Goal: Communication & Community: Participate in discussion

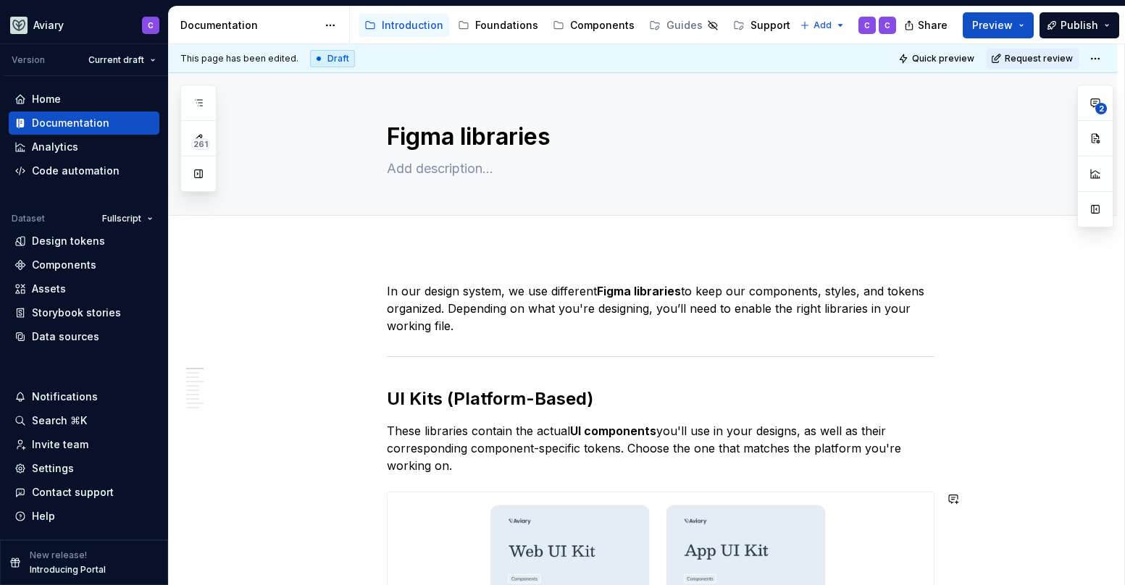
type textarea "*"
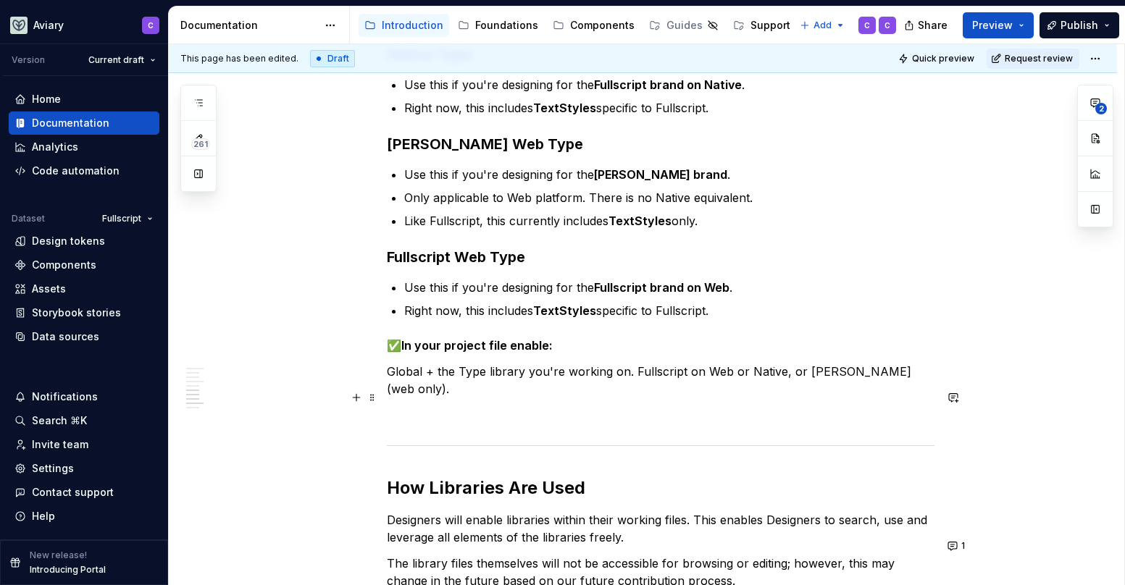
scroll to position [1468, 0]
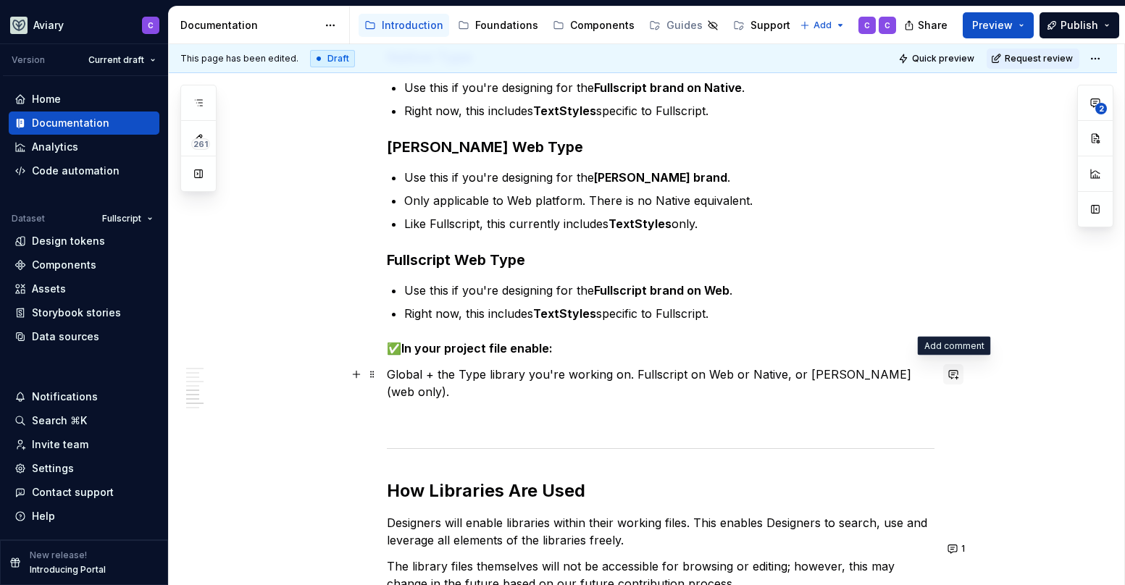
click at [948, 373] on button "button" at bounding box center [953, 374] width 20 height 20
click at [776, 250] on h3 "Fullscript Web Type" at bounding box center [661, 260] width 548 height 20
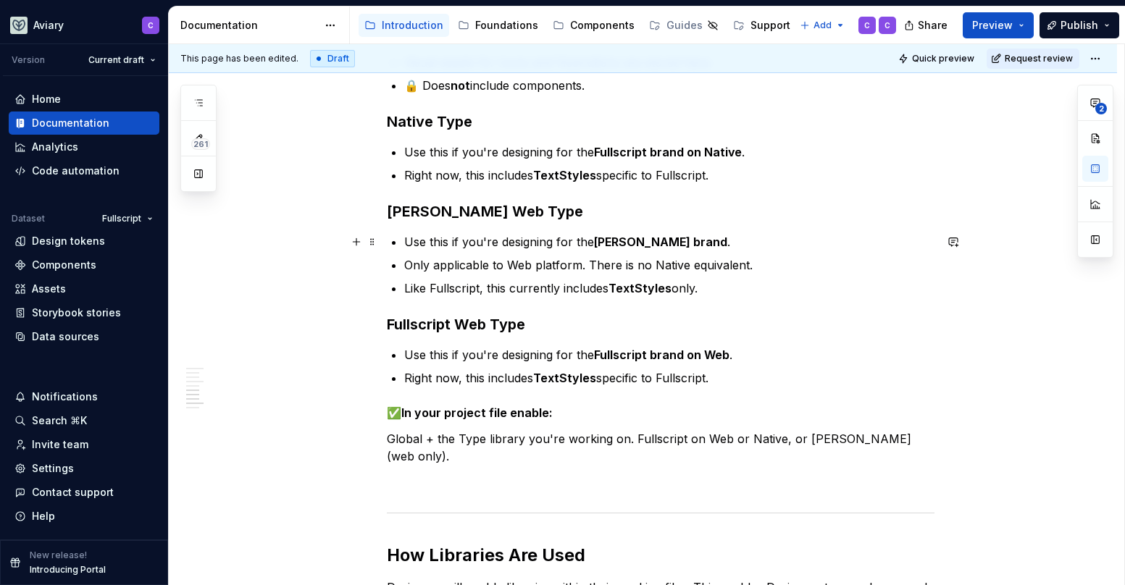
scroll to position [1269, 0]
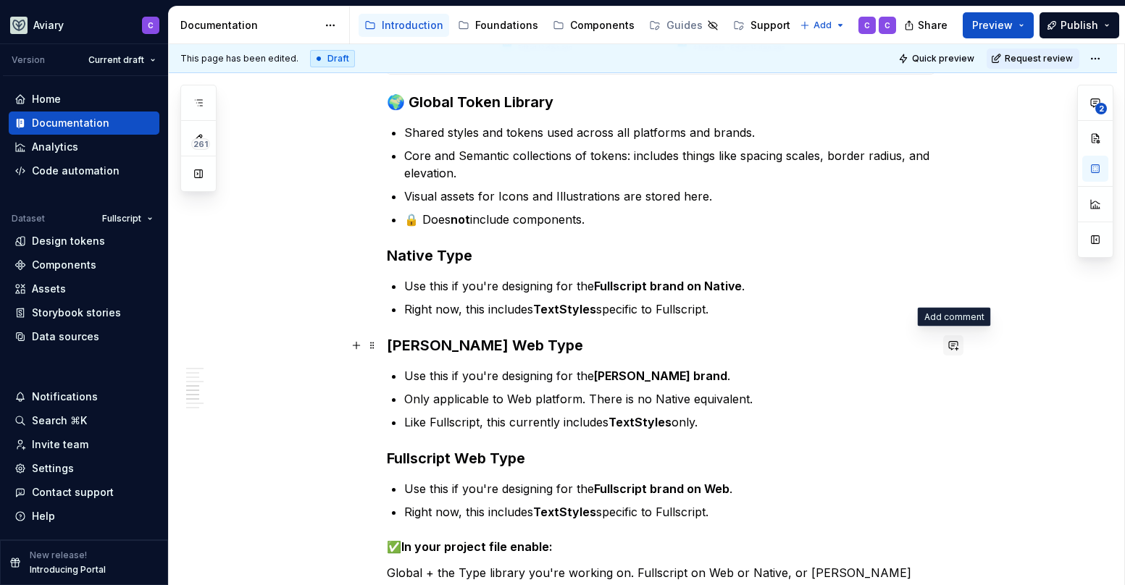
click at [955, 341] on button "button" at bounding box center [953, 345] width 20 height 20
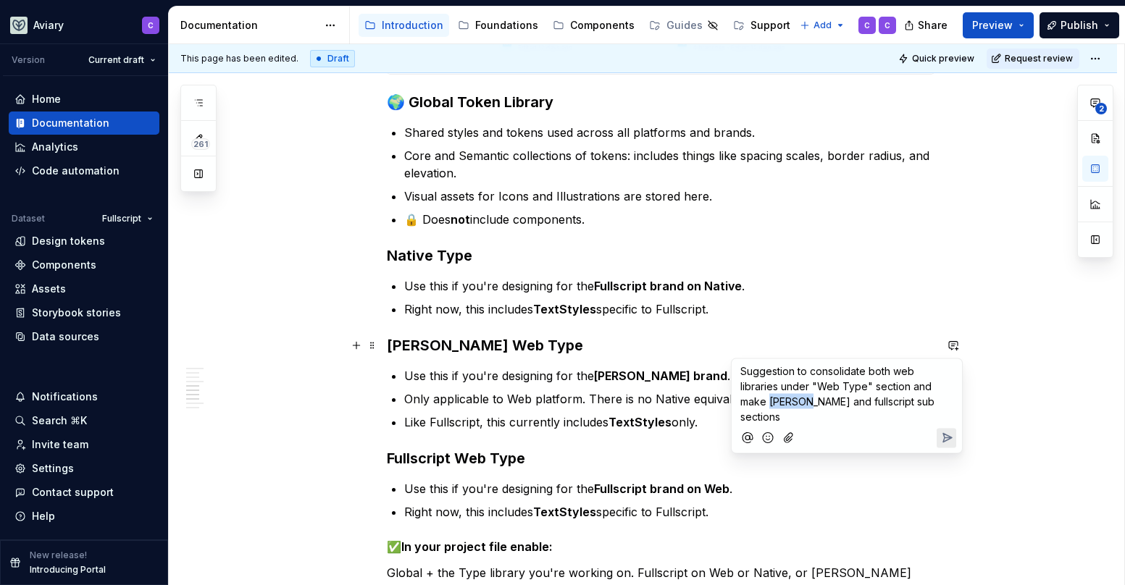
click at [773, 399] on span "Suggestion to consolidate both web libraries under "Web Type" section and make …" at bounding box center [838, 394] width 197 height 58
click at [741, 374] on span "Suggestion to consolidate both web libraries under "Web Type" section and make …" at bounding box center [839, 394] width 199 height 58
click at [950, 438] on icon "Send" at bounding box center [947, 438] width 9 height 9
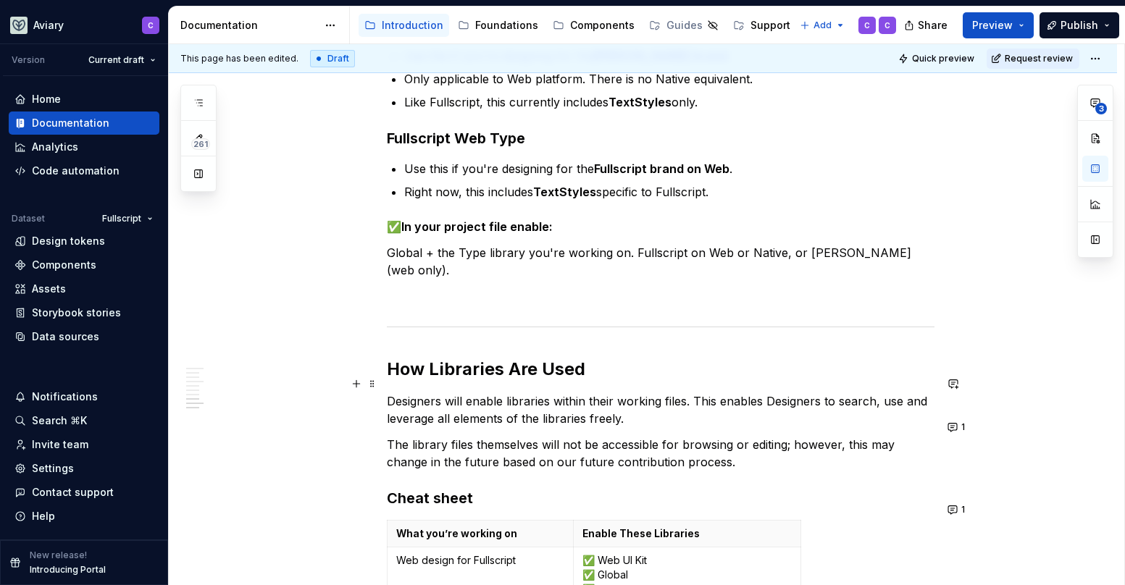
scroll to position [1603, 0]
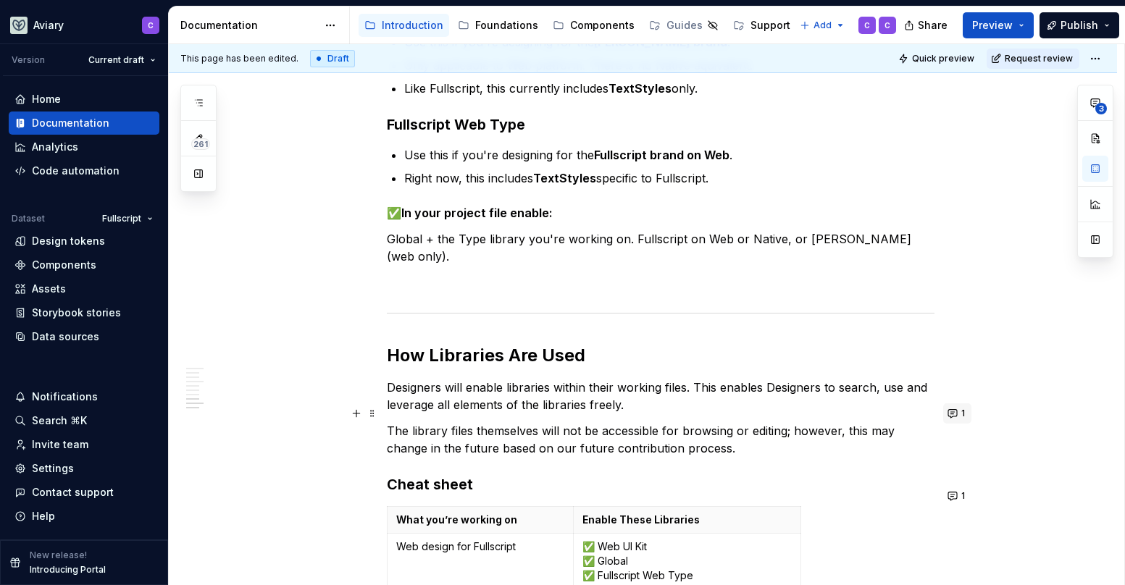
click at [950, 411] on button "1" at bounding box center [957, 413] width 28 height 20
click at [704, 435] on p "The library files themselves will not be accessible for browsing or editing; ho…" at bounding box center [661, 439] width 548 height 35
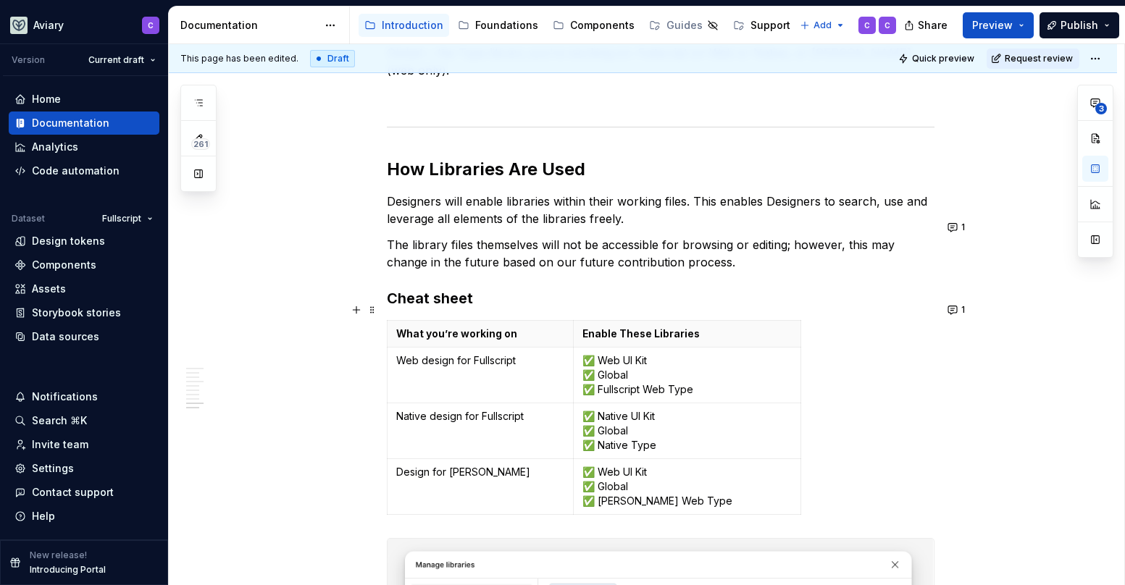
scroll to position [1813, 0]
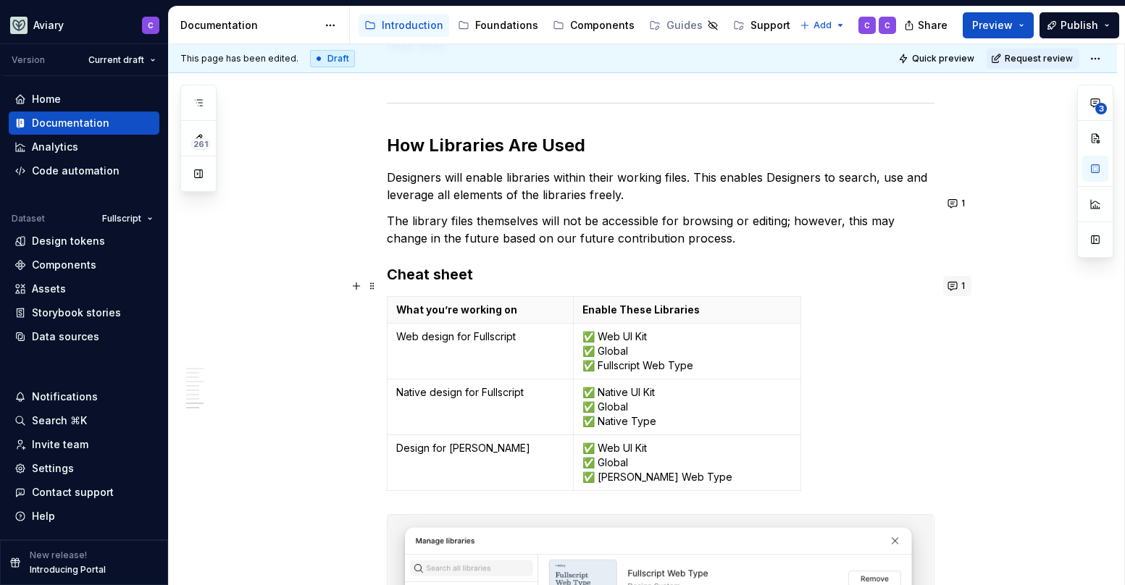
click at [948, 283] on button "1" at bounding box center [957, 286] width 28 height 20
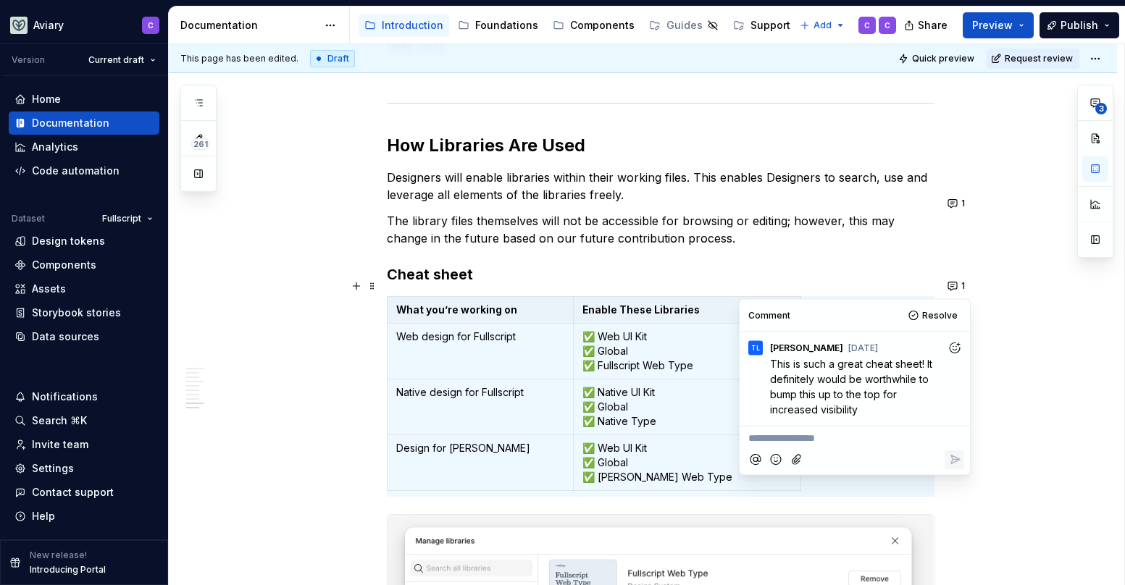
click at [953, 350] on icon "Add reaction" at bounding box center [955, 348] width 4 height 4
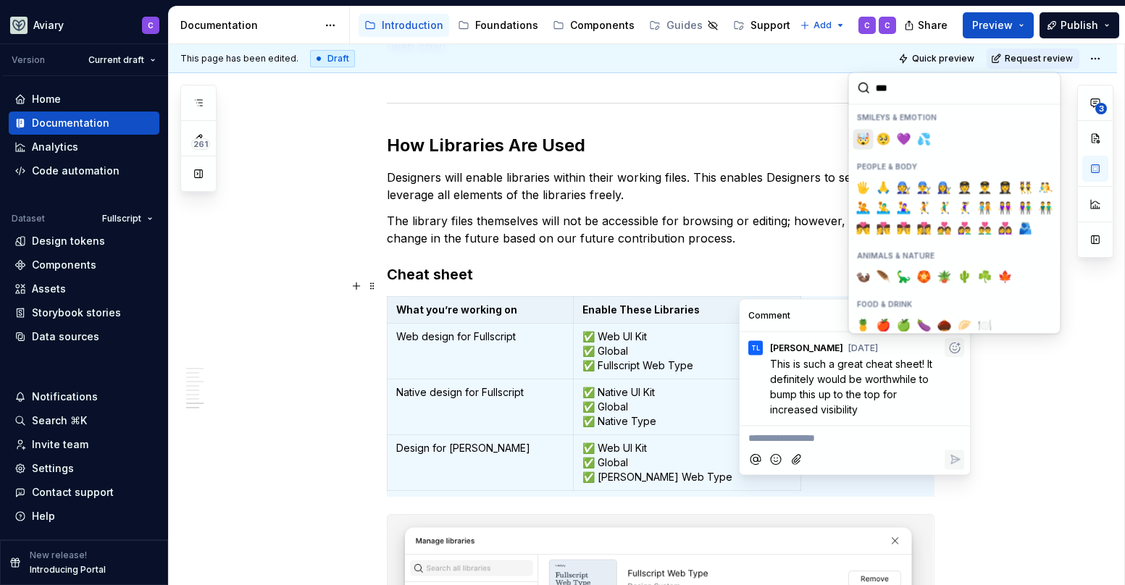
type input "****"
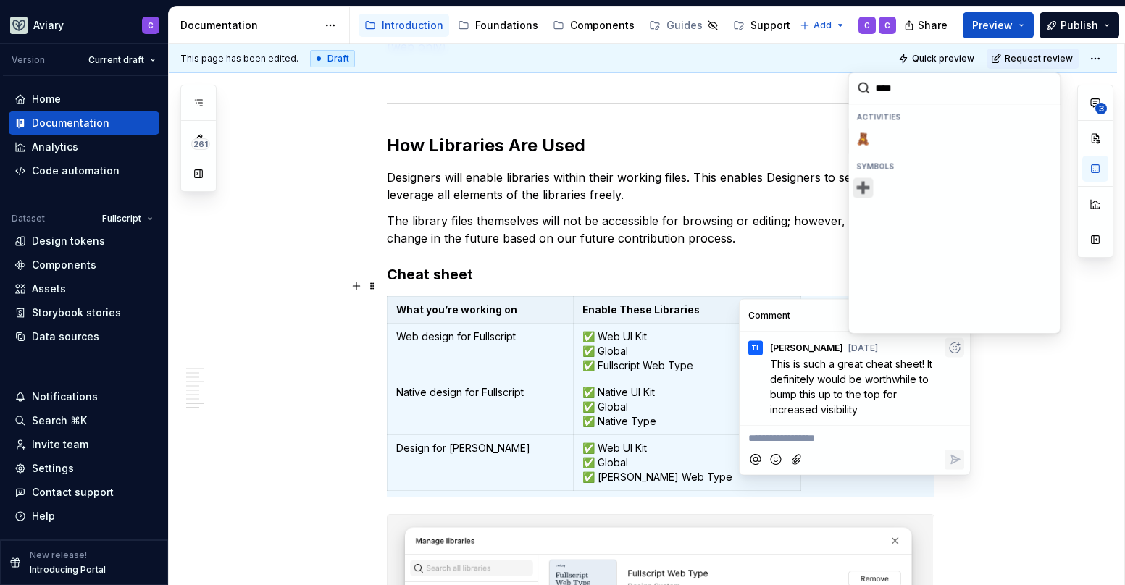
click at [866, 185] on span "➕️" at bounding box center [864, 187] width 12 height 14
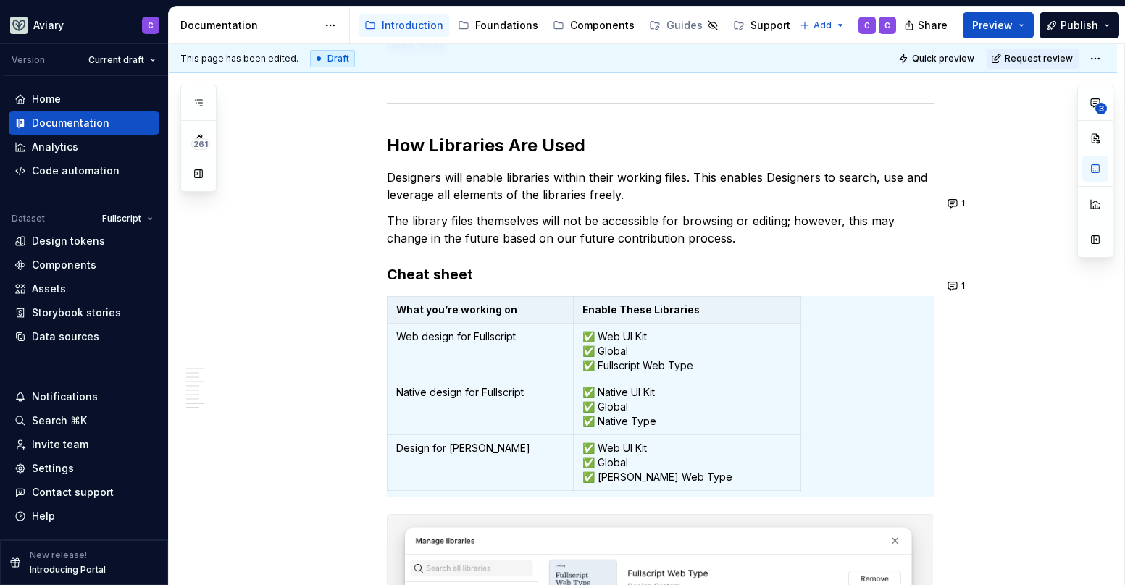
scroll to position [861, 0]
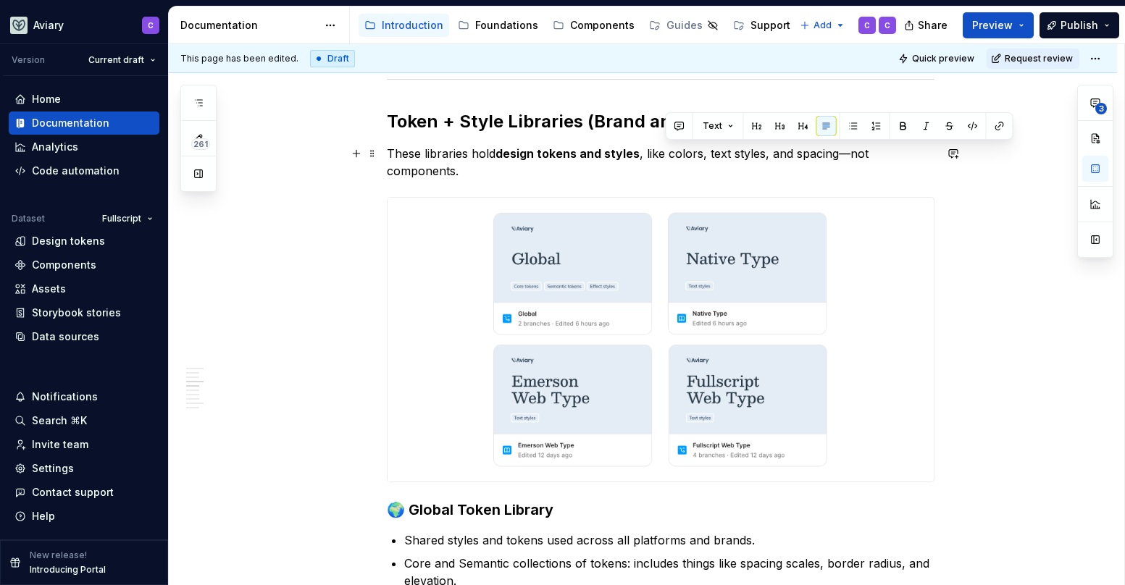
click at [687, 156] on p "These libraries hold design tokens and styles , like colors, text styles, and s…" at bounding box center [661, 162] width 548 height 35
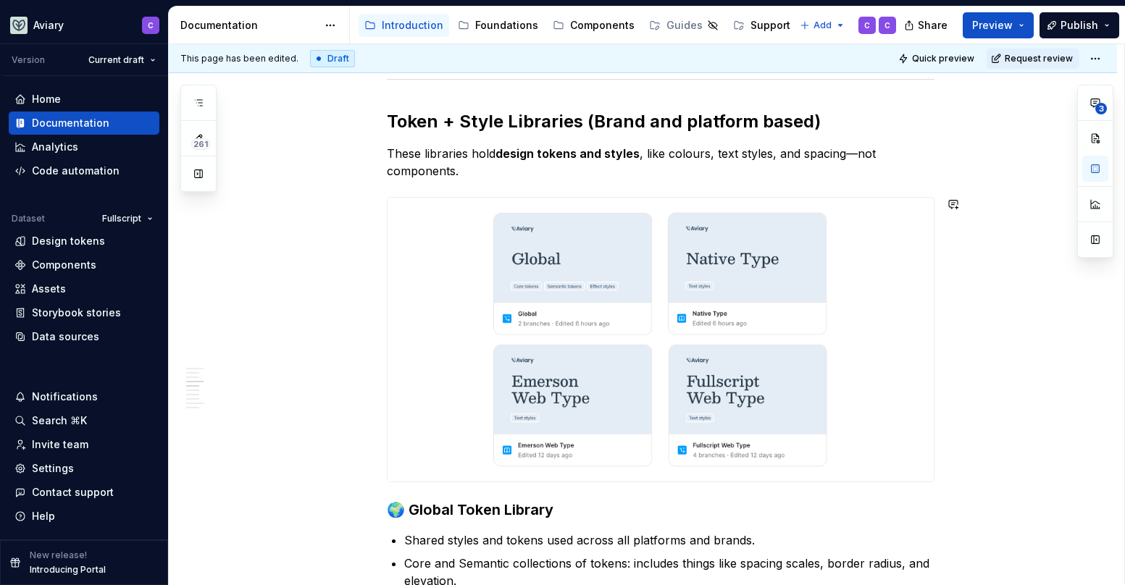
click at [774, 180] on div "In our design system, we use different Figma libraries to keep our components, …" at bounding box center [661, 560] width 548 height 2279
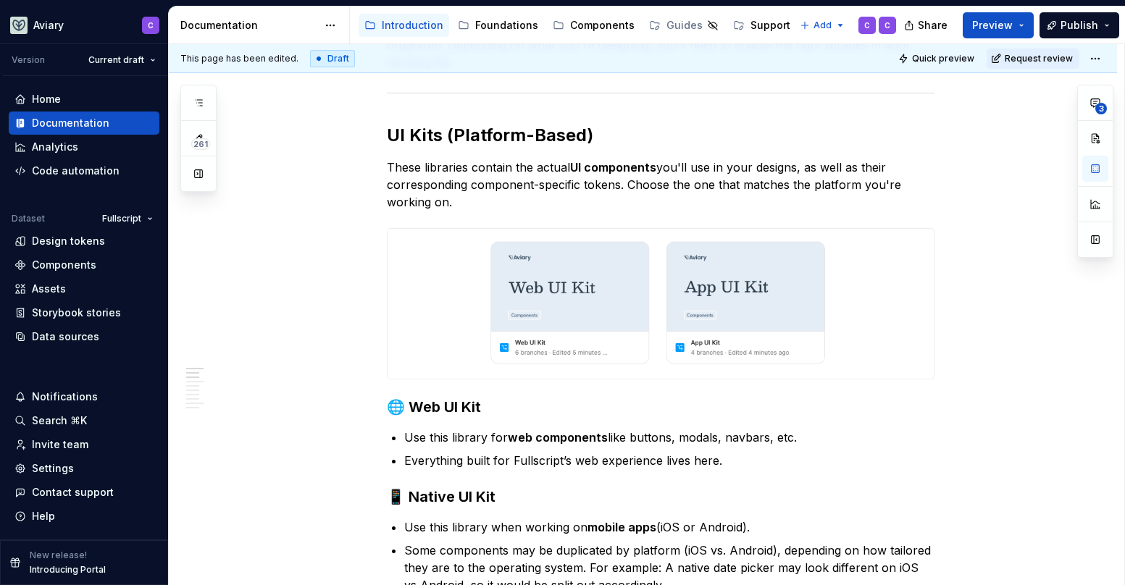
scroll to position [769, 0]
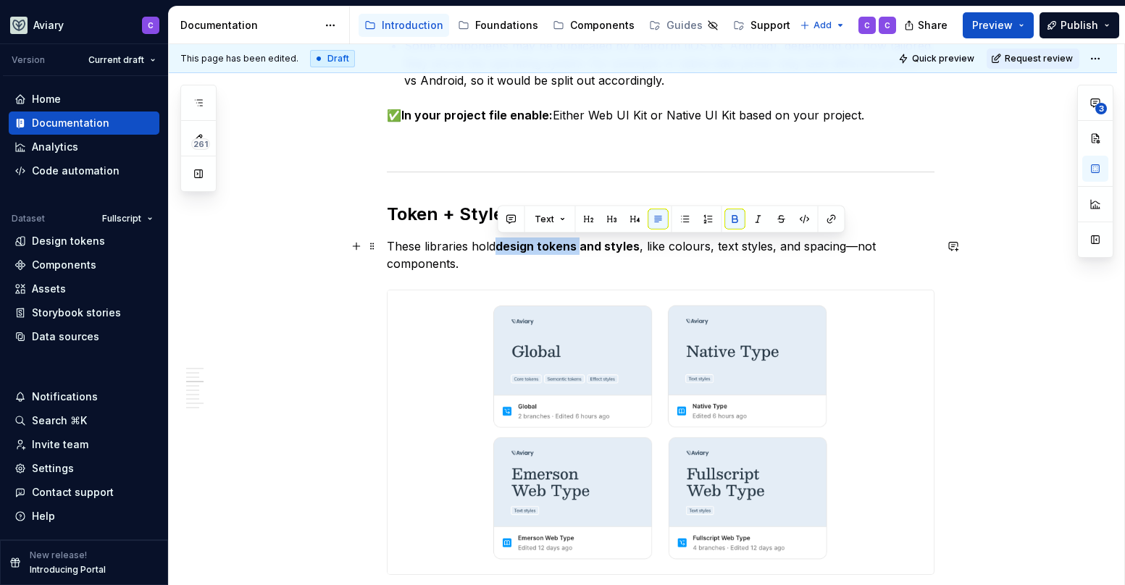
drag, startPoint x: 577, startPoint y: 247, endPoint x: 498, endPoint y: 246, distance: 79.0
click at [498, 246] on strong "design tokens and styles" at bounding box center [567, 246] width 144 height 14
click at [956, 249] on button "button" at bounding box center [953, 246] width 20 height 20
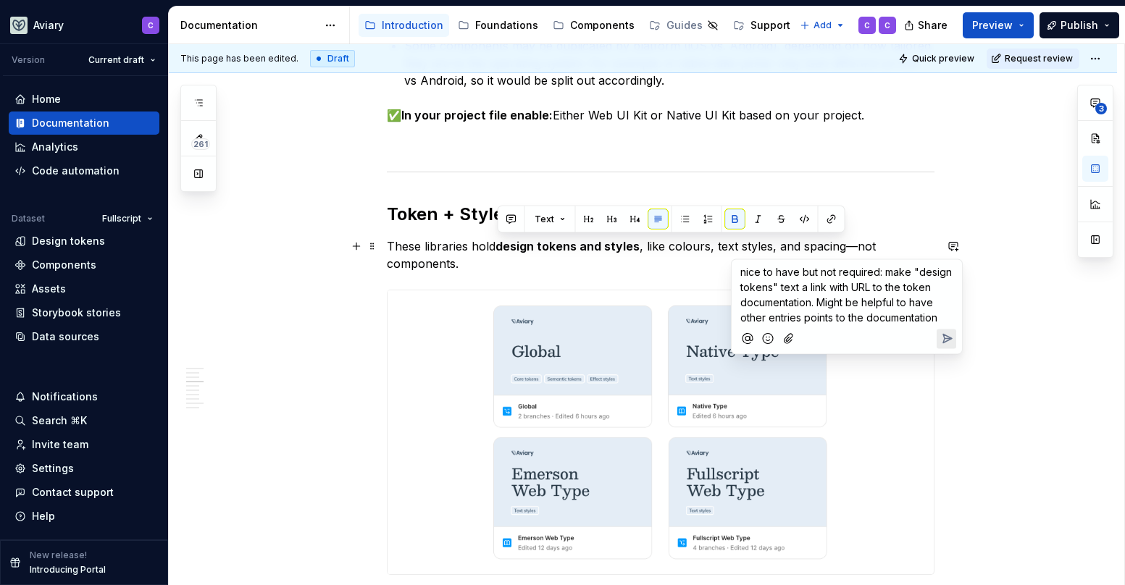
drag, startPoint x: 945, startPoint y: 315, endPoint x: 740, endPoint y: 264, distance: 211.4
click at [740, 264] on p "nice to have but not required: make "design tokens" text a link with URL to the…" at bounding box center [846, 294] width 213 height 61
click at [944, 317] on p "nice to have but not required: make "design tokens" text a link with URL to the…" at bounding box center [846, 294] width 213 height 61
click at [861, 301] on span "nice to have but not required: make "design tokens" text a link with URL to the…" at bounding box center [847, 302] width 214 height 73
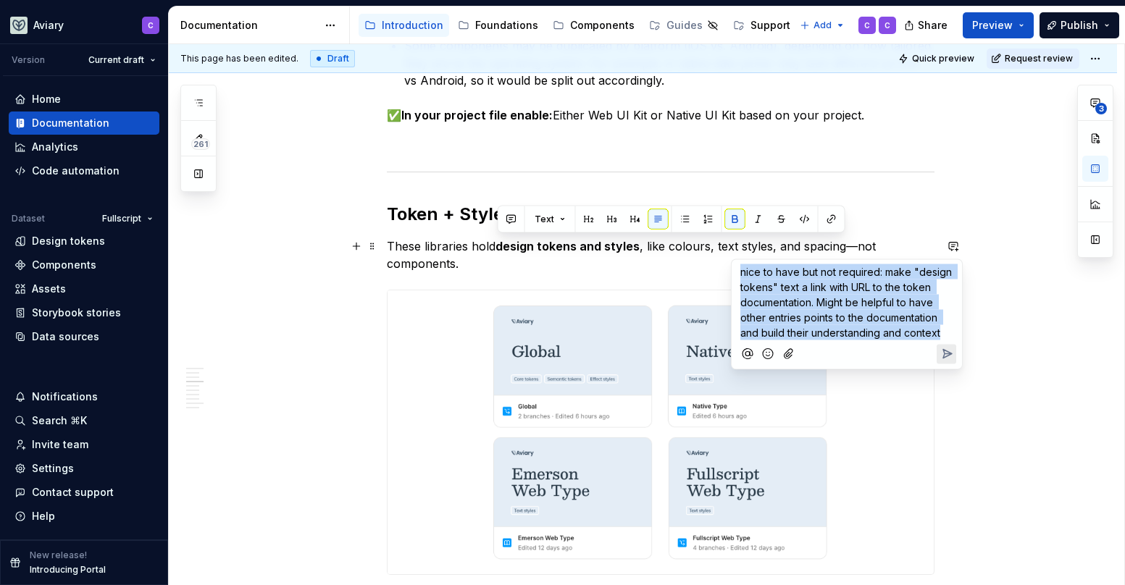
click at [861, 301] on span "nice to have but not required: make "design tokens" text a link with URL to the…" at bounding box center [847, 302] width 214 height 73
copy span "nice to have but not required: make "design tokens" text a link with URL to the…"
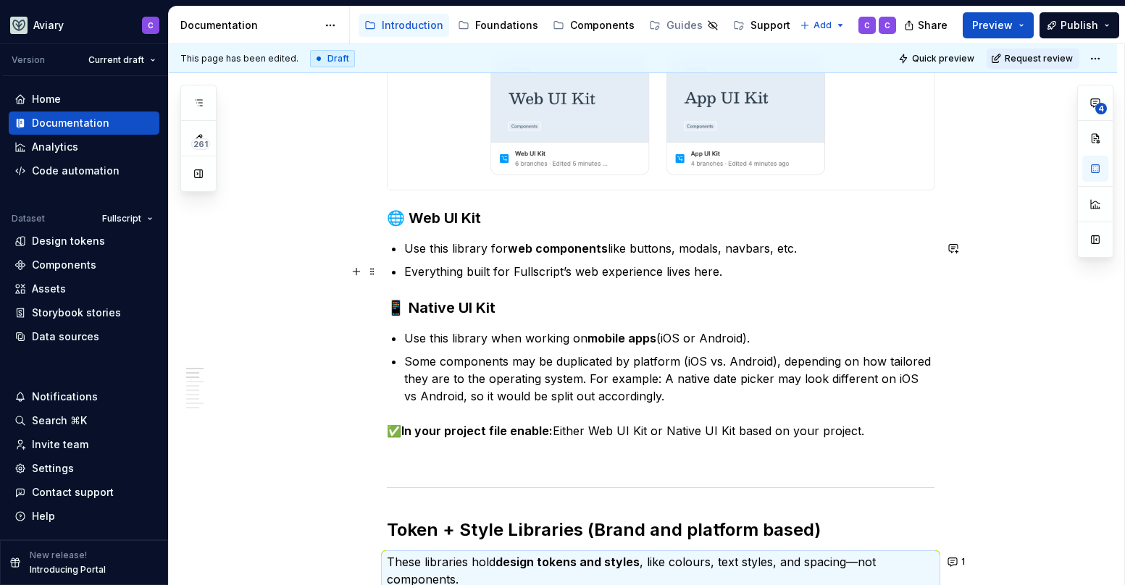
scroll to position [0, 0]
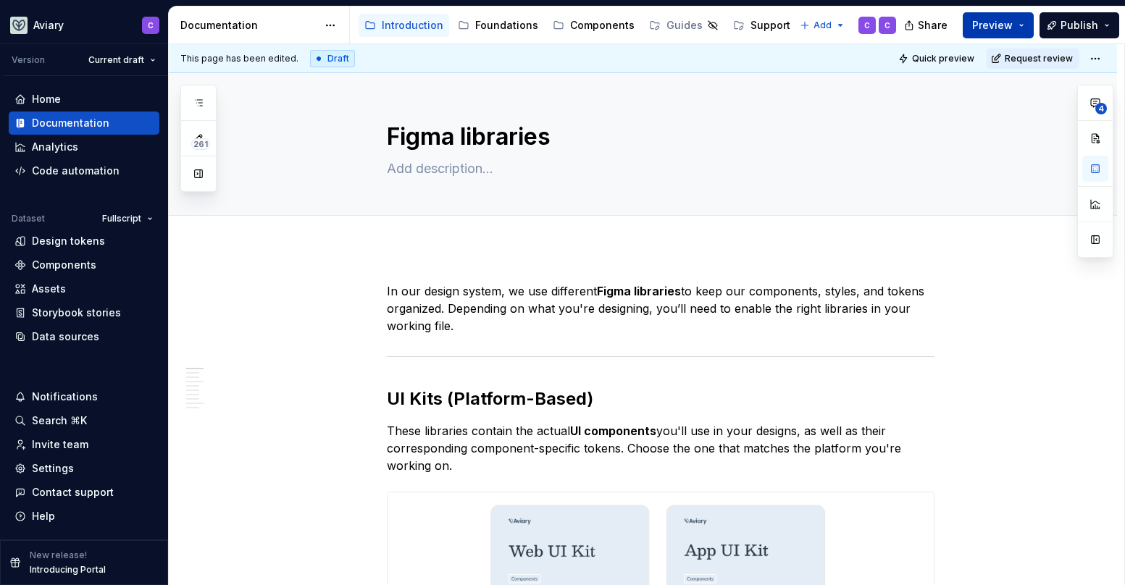
click at [1026, 22] on button "Preview" at bounding box center [998, 25] width 71 height 26
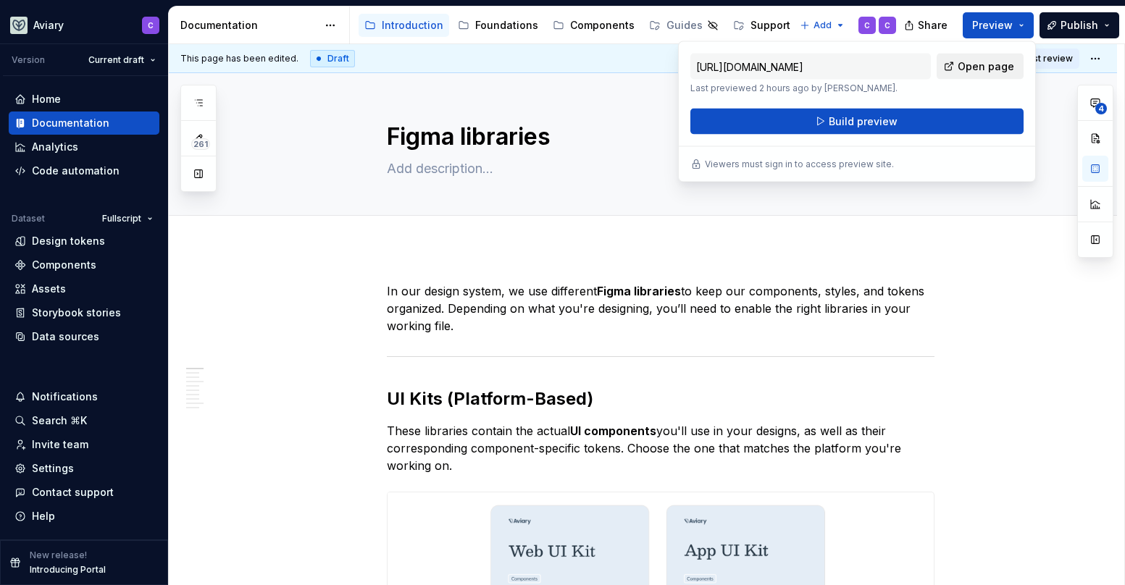
click at [991, 59] on span "Open page" at bounding box center [986, 66] width 57 height 14
type textarea "*"
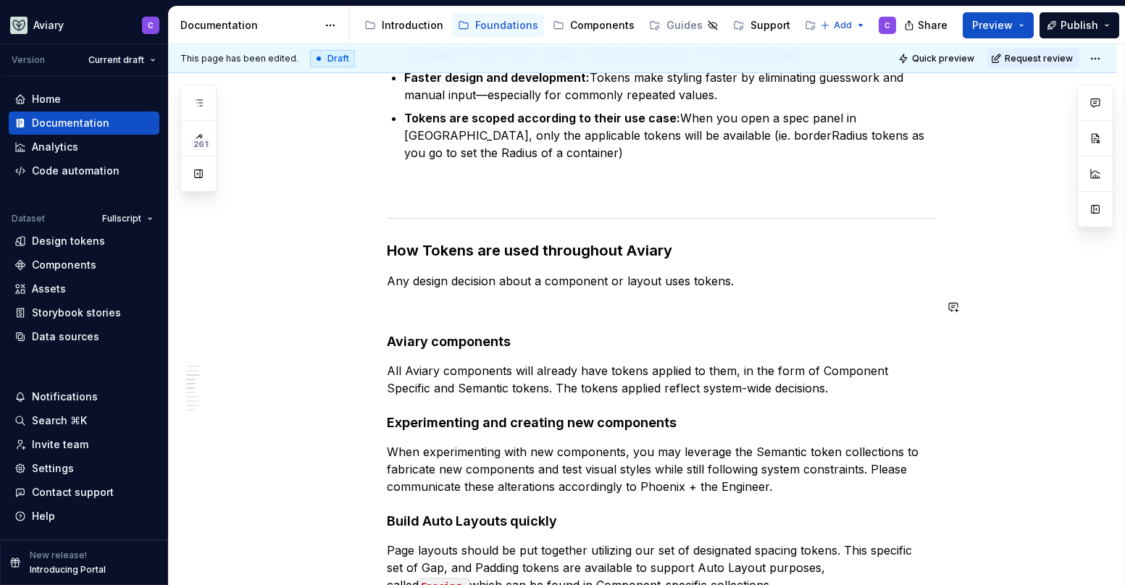
scroll to position [979, 0]
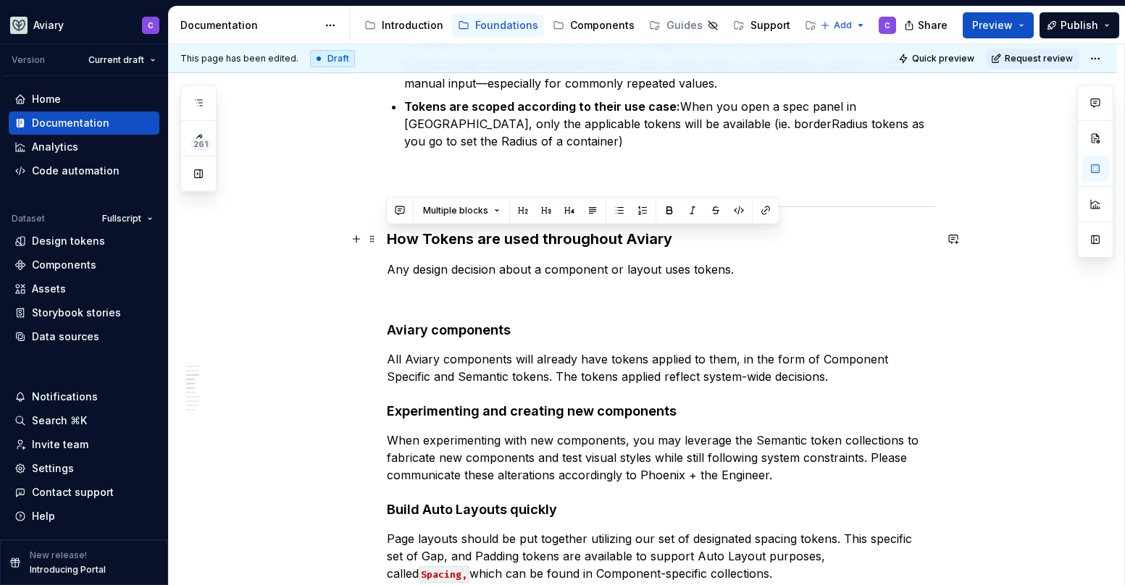
drag, startPoint x: 739, startPoint y: 271, endPoint x: 359, endPoint y: 247, distance: 381.1
click at [357, 230] on button "button" at bounding box center [356, 239] width 20 height 20
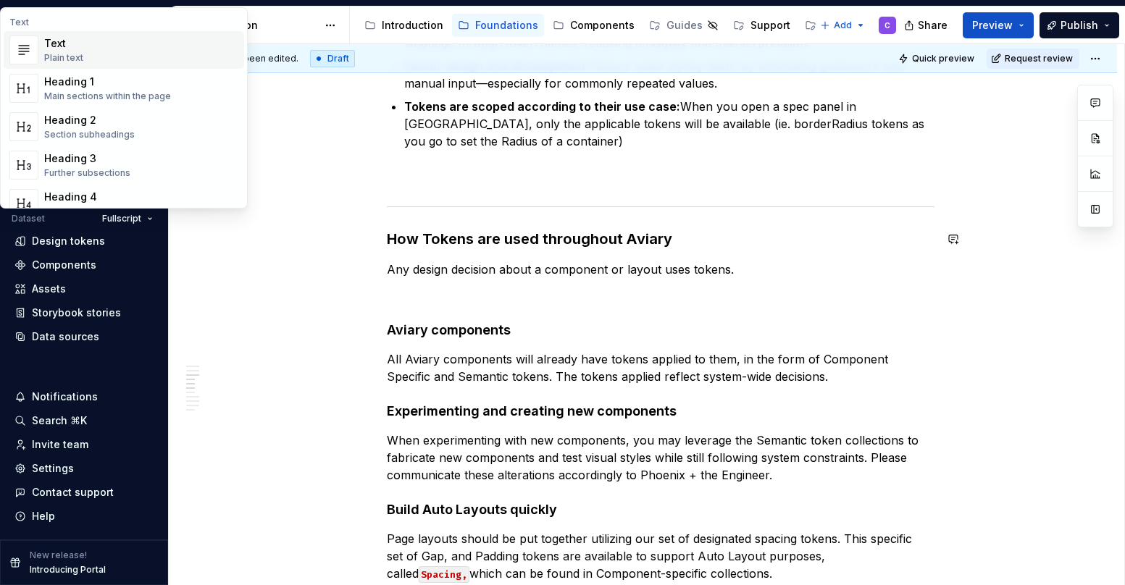
click at [746, 265] on p "Any design decision about a component or layout uses tokens." at bounding box center [661, 269] width 548 height 17
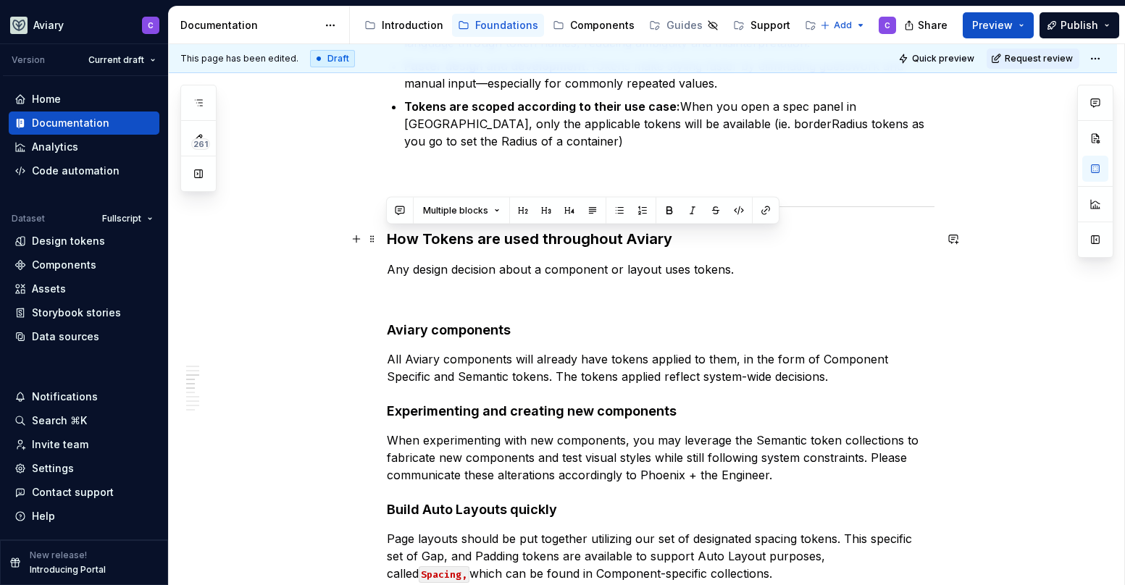
drag, startPoint x: 732, startPoint y: 267, endPoint x: 380, endPoint y: 235, distance: 353.5
copy div "How Tokens are used throughout Aviary Any design decision about a component or …"
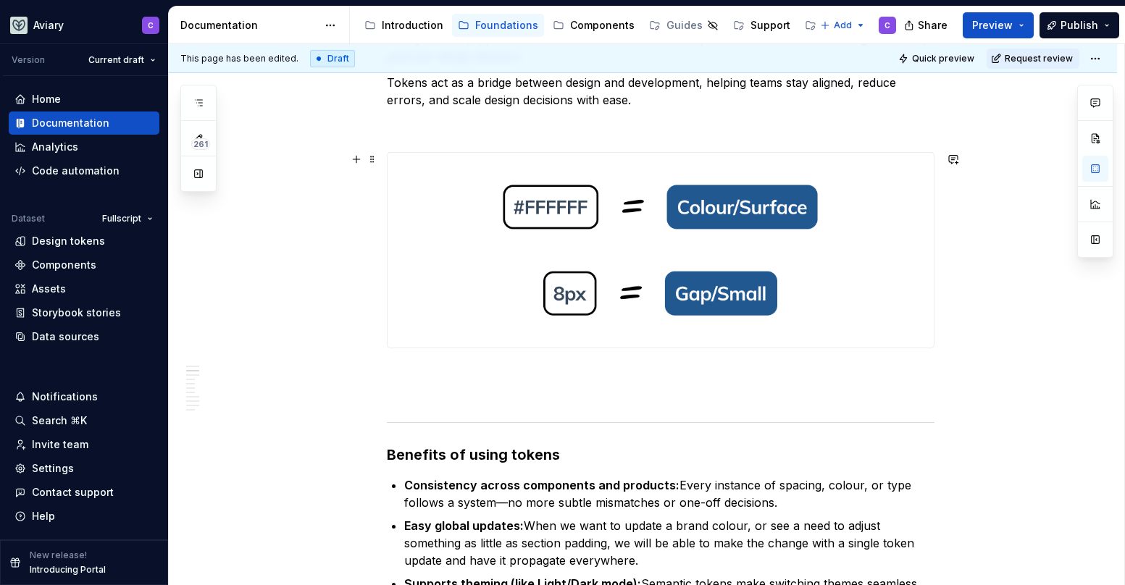
scroll to position [367, 0]
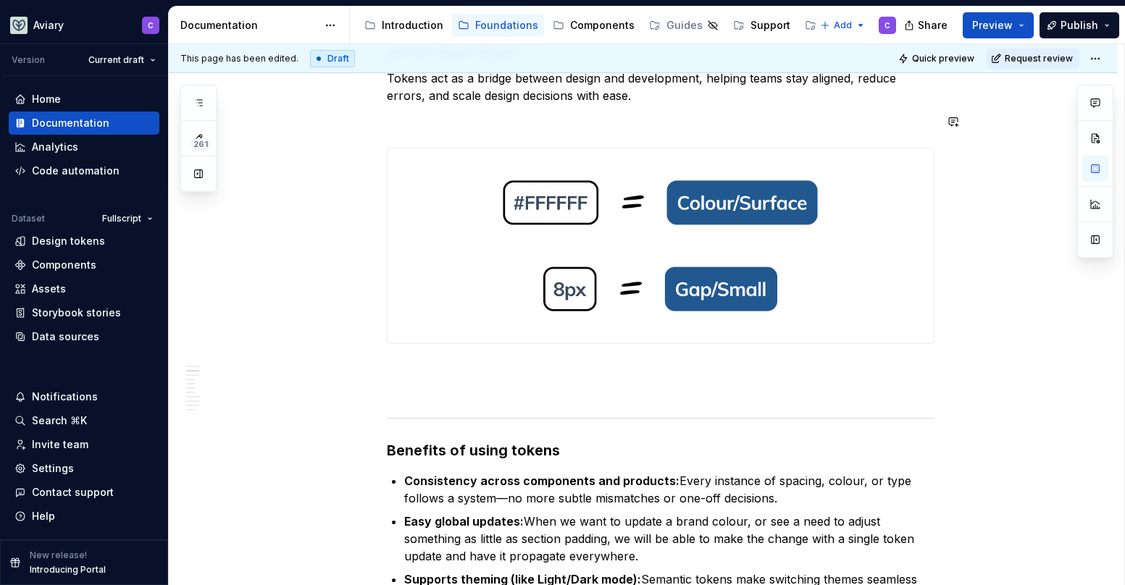
type textarea "*"
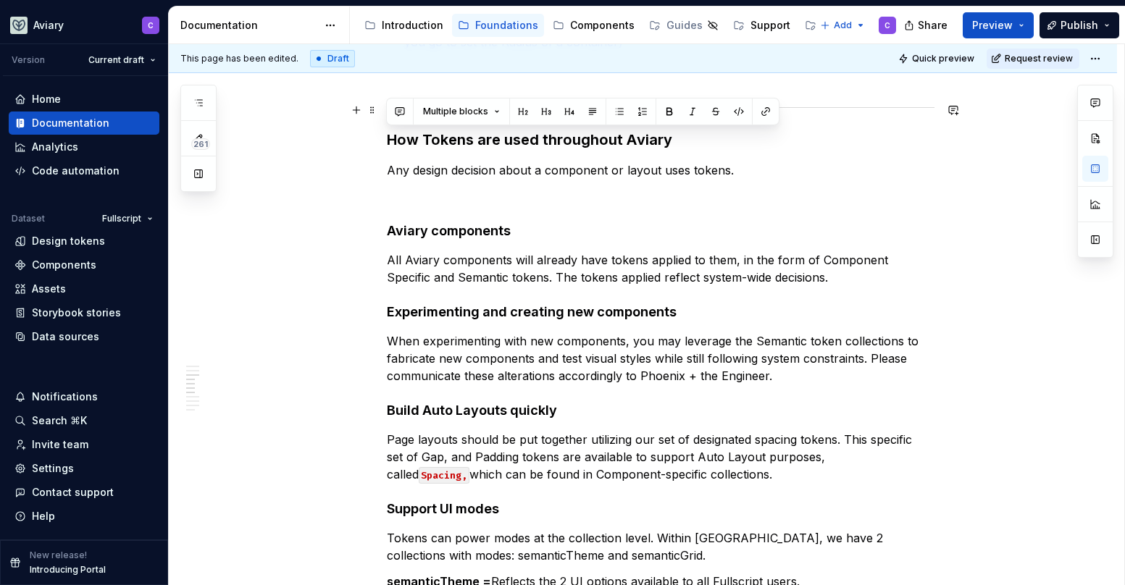
scroll to position [803, 0]
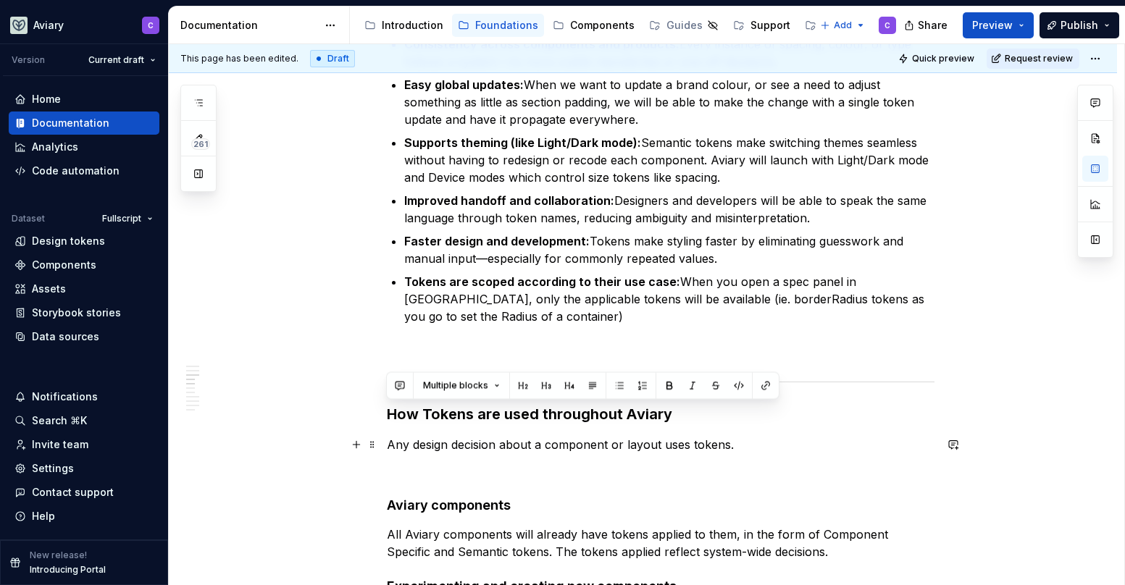
click at [683, 439] on p "Any design decision about a component or layout uses tokens." at bounding box center [661, 444] width 548 height 17
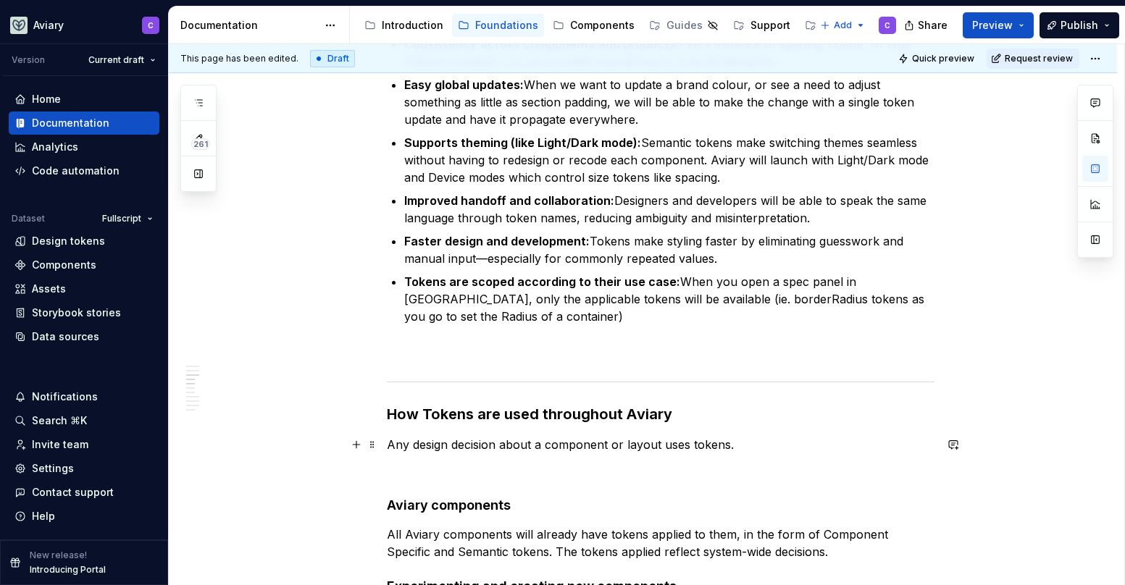
click at [750, 445] on p "Any design decision about a component or layout uses tokens." at bounding box center [661, 444] width 548 height 17
click at [955, 443] on button "button" at bounding box center [953, 445] width 20 height 20
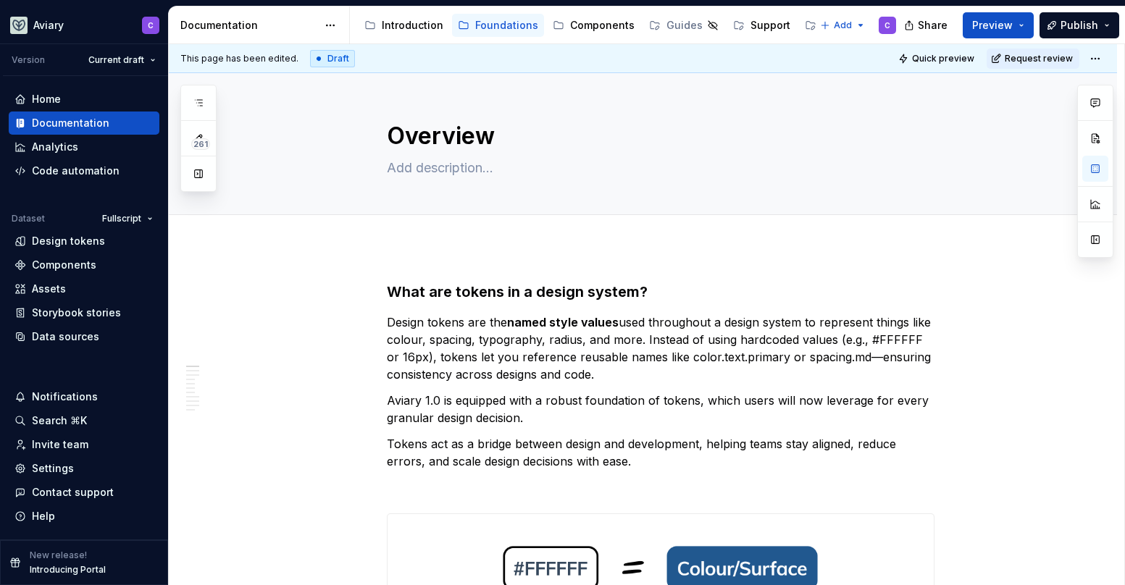
scroll to position [0, 0]
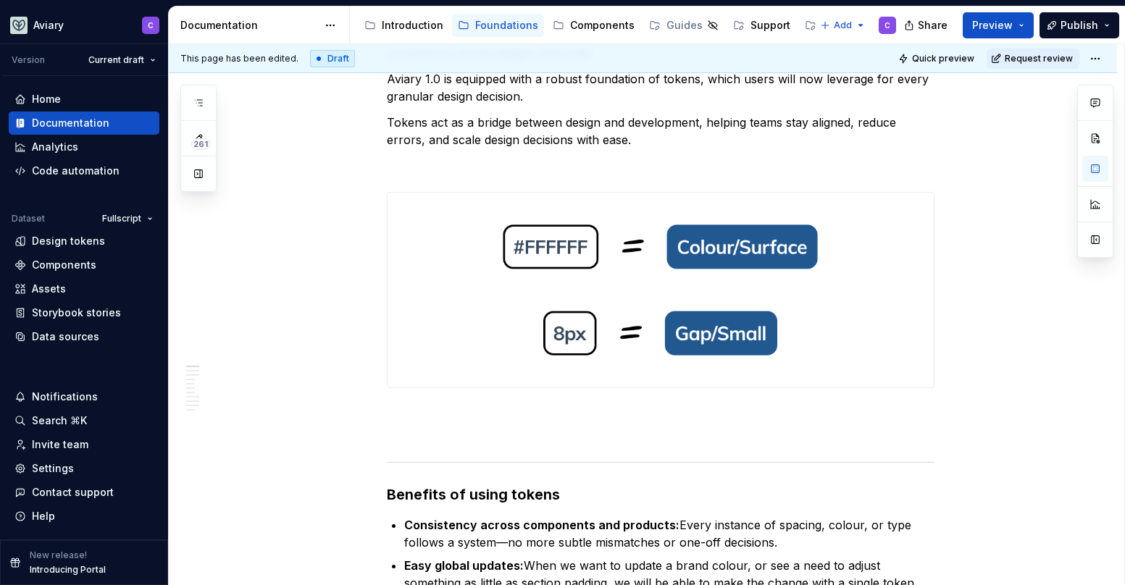
type textarea "*"
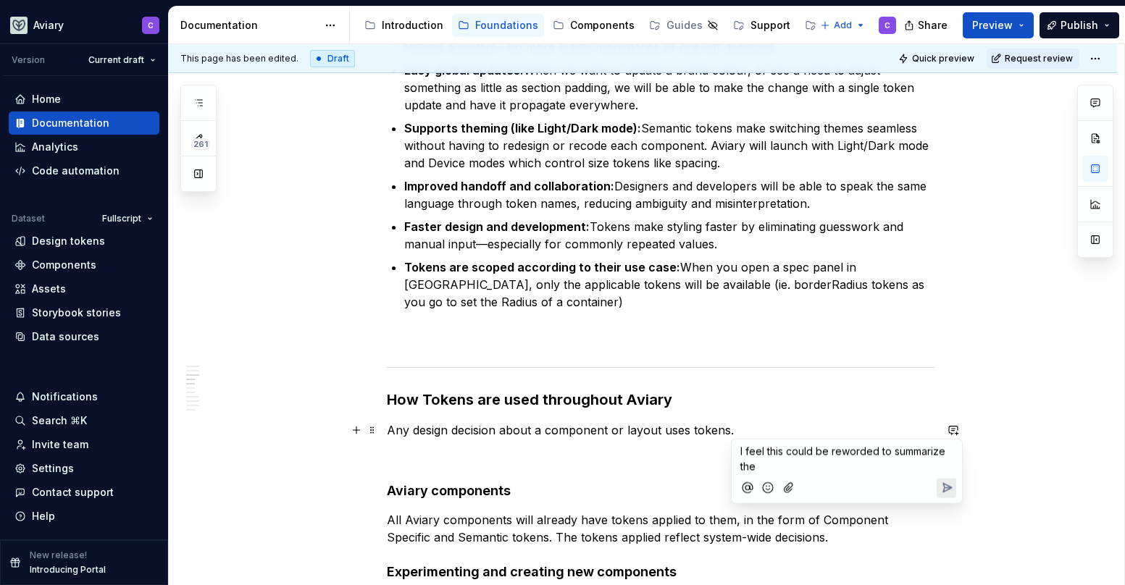
scroll to position [823, 0]
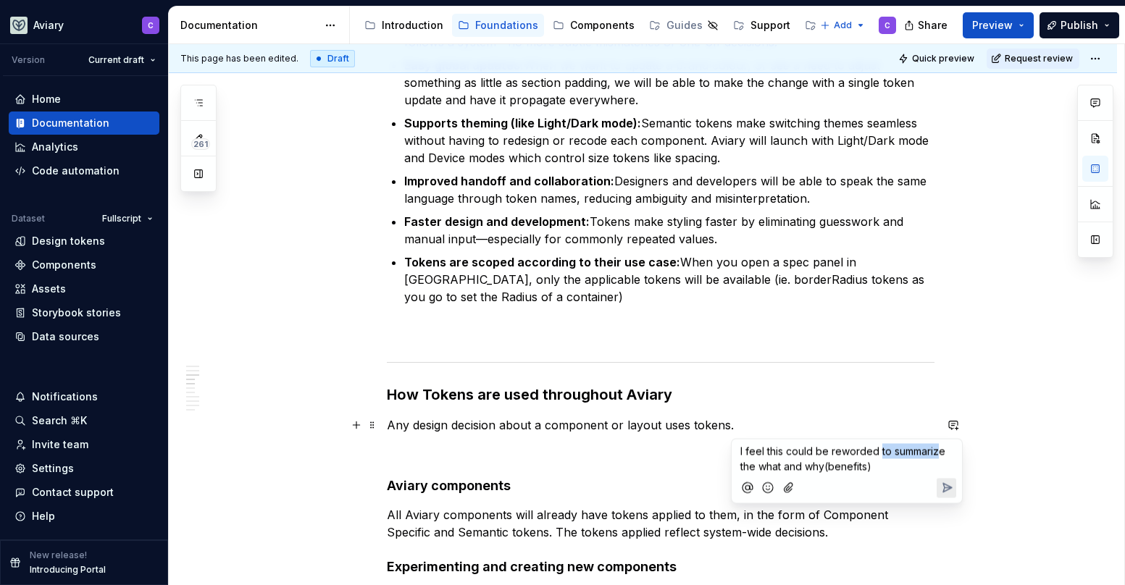
drag, startPoint x: 879, startPoint y: 453, endPoint x: 966, endPoint y: 451, distance: 87.7
click at [959, 451] on div "I feel this could be reworded to summarize the what and why(benefits)" at bounding box center [847, 471] width 232 height 65
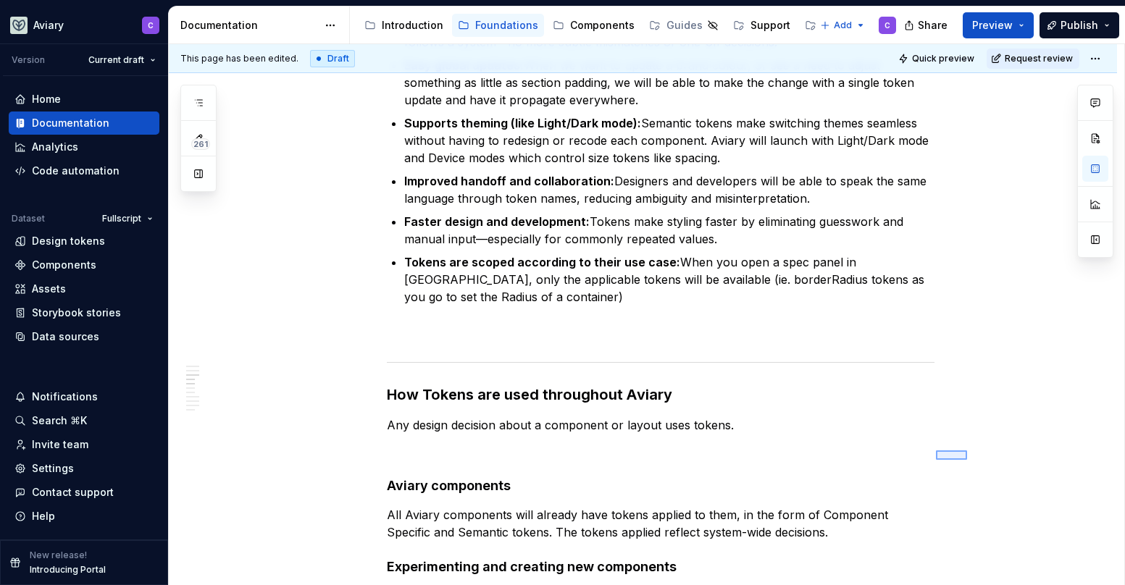
drag, startPoint x: 974, startPoint y: 450, endPoint x: 936, endPoint y: 460, distance: 39.7
click at [936, 460] on div "This page has been edited. Draft Quick preview Request review Overview Edit hea…" at bounding box center [646, 315] width 955 height 542
click at [952, 424] on button "button" at bounding box center [953, 425] width 20 height 20
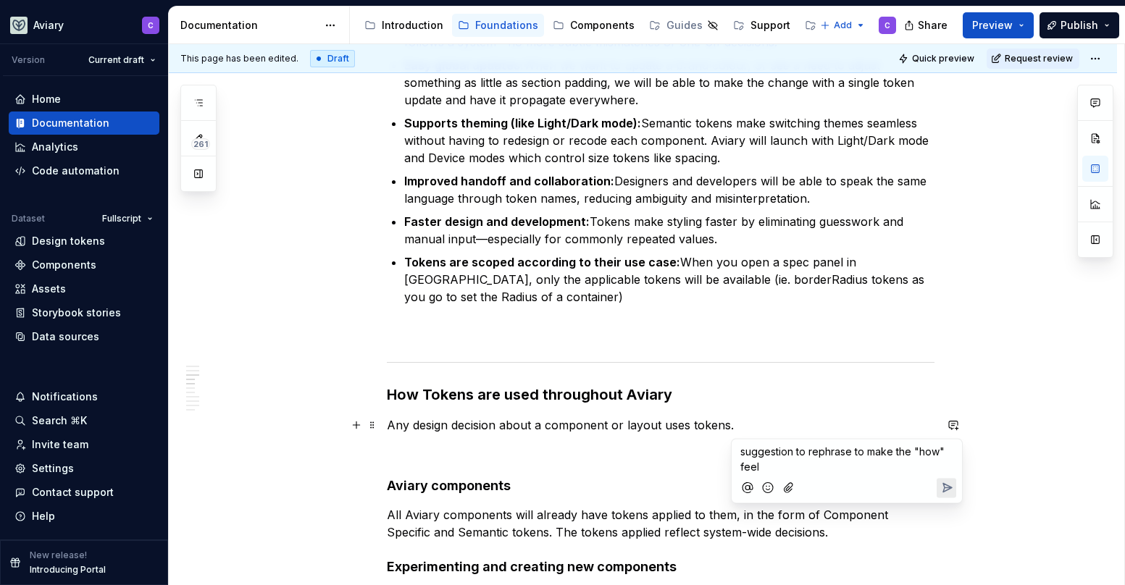
drag, startPoint x: 768, startPoint y: 467, endPoint x: 734, endPoint y: 474, distance: 34.7
click at [734, 474] on div "suggestion to rephrase to make the "how" feel" at bounding box center [847, 471] width 232 height 65
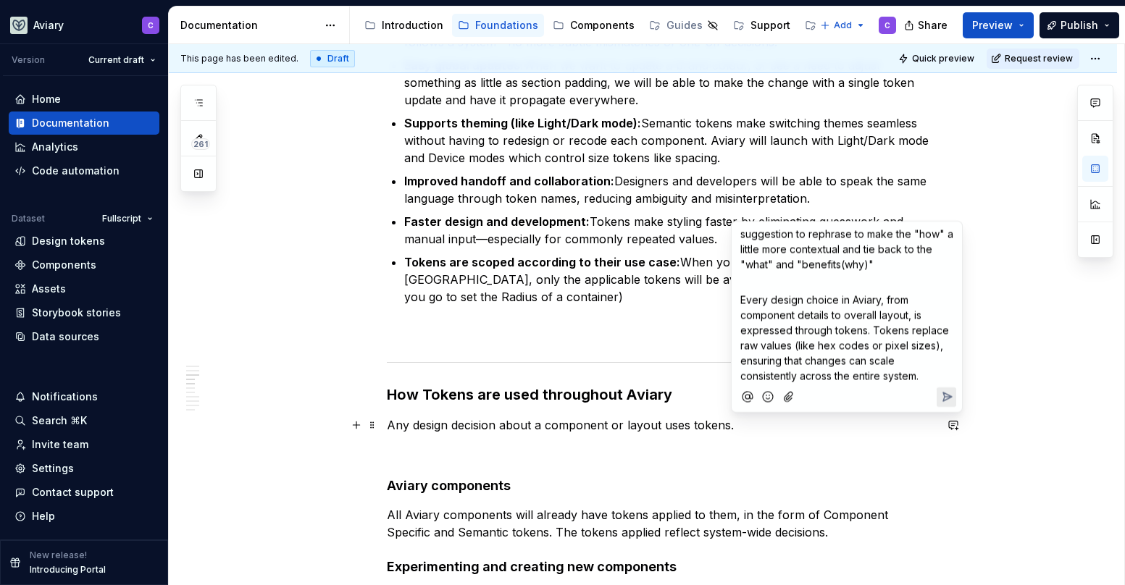
type textarea "*"
click at [740, 299] on div "suggestion to rephrase to make the "how" a little more contextual and tie back …" at bounding box center [846, 303] width 219 height 162
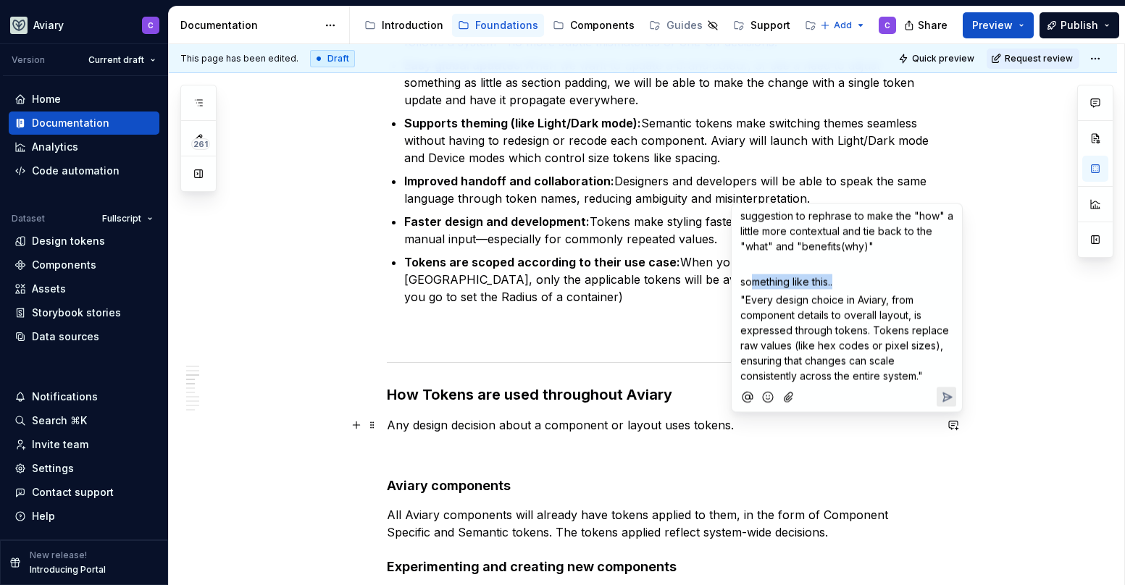
click at [751, 281] on p "something like this.." at bounding box center [846, 282] width 213 height 15
click at [770, 297] on span ""Every design choice in Aviary, from component details to overall layout, is ex…" at bounding box center [846, 337] width 212 height 88
click at [769, 297] on span ""Every design choice in Aviary, from component details to overall layout, is ex…" at bounding box center [846, 337] width 212 height 88
click at [752, 301] on span ""Every design choice in Aviary, from component details to overall layout, is ex…" at bounding box center [846, 337] width 212 height 88
click at [806, 317] on span ""Every design choice in Aviary, from component details to overall layout, is ex…" at bounding box center [846, 337] width 212 height 88
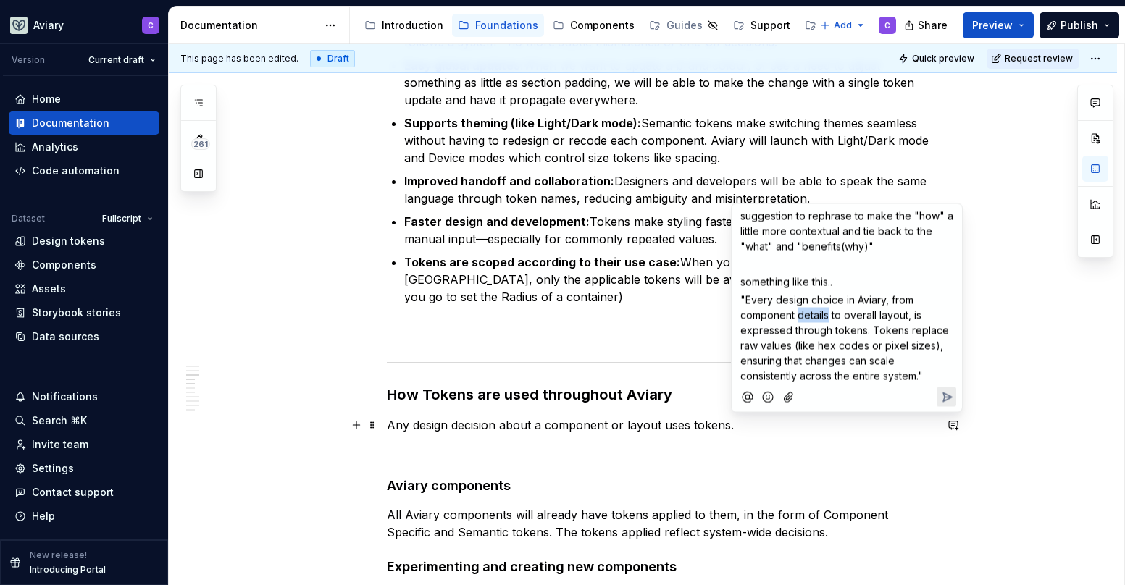
click at [806, 317] on span ""Every design choice in Aviary, from component details to overall layout, is ex…" at bounding box center [846, 337] width 212 height 88
drag, startPoint x: 877, startPoint y: 314, endPoint x: 800, endPoint y: 318, distance: 77.6
click at [800, 318] on span ""Every design choice in Aviary, from component details to overall layout, is ex…" at bounding box center [846, 337] width 212 height 88
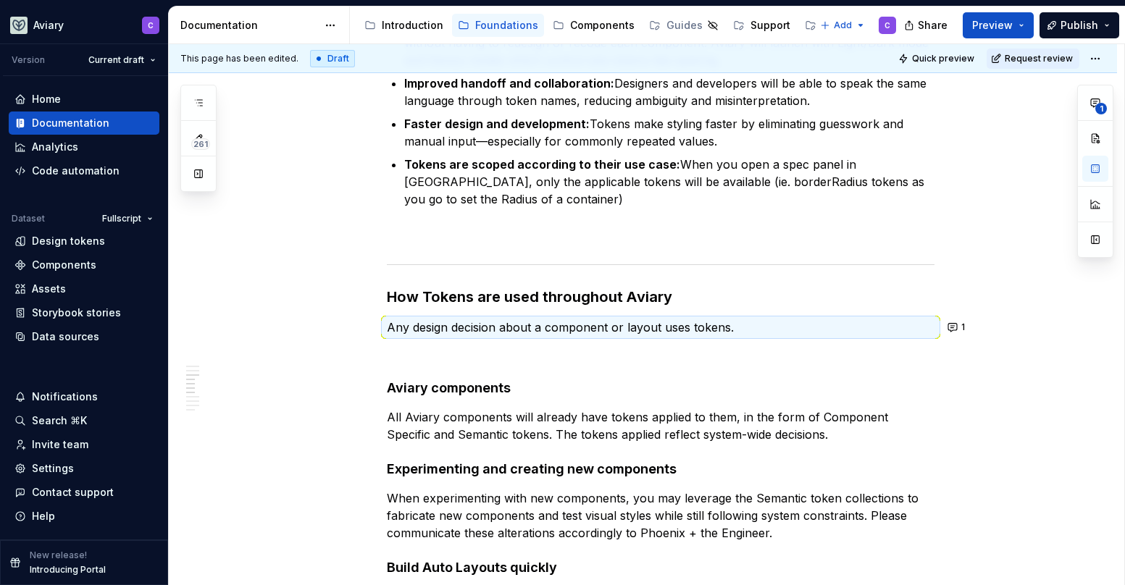
scroll to position [1017, 0]
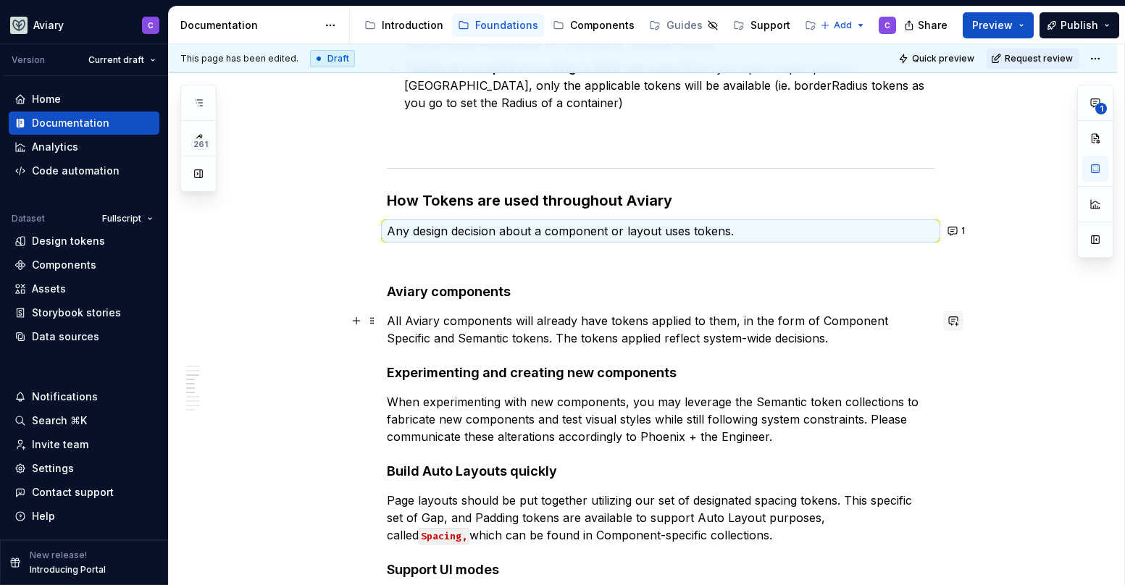
click at [955, 322] on button "button" at bounding box center [953, 321] width 20 height 20
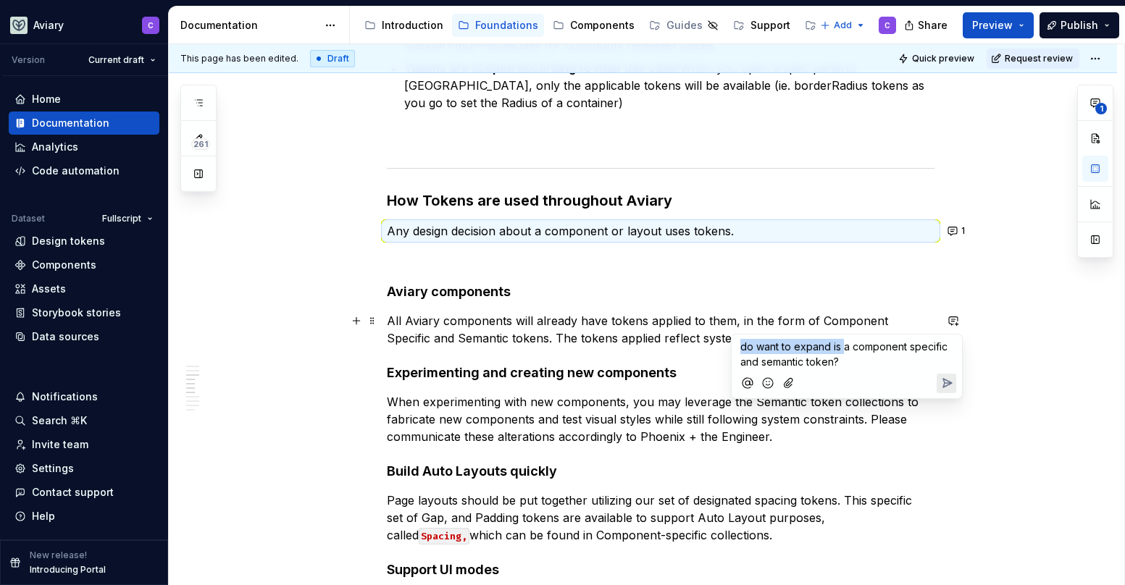
drag, startPoint x: 842, startPoint y: 350, endPoint x: 732, endPoint y: 339, distance: 111.4
click at [732, 339] on div "do want to expand is a component specific and semantic token?" at bounding box center [847, 366] width 232 height 65
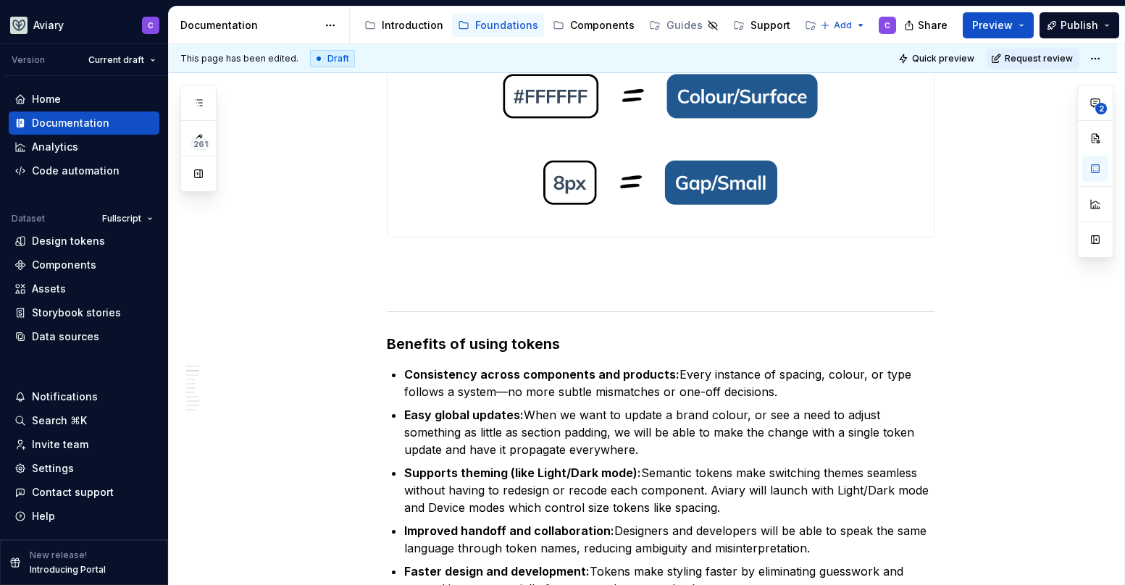
scroll to position [1447, 0]
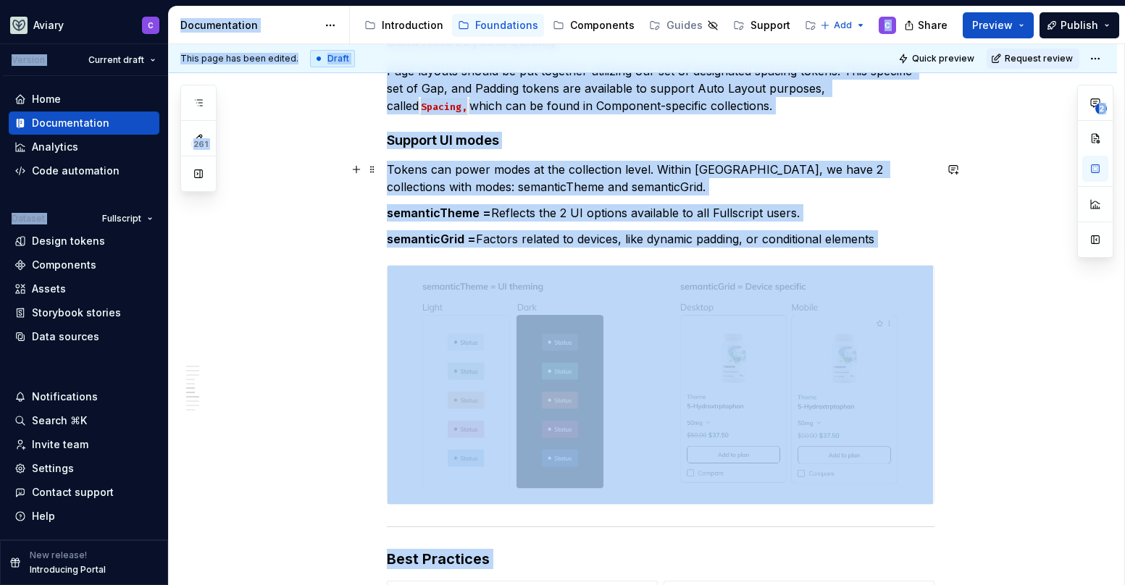
click at [502, 191] on p "Tokens can power modes at the collection level. Within Aviary, we have 2 collec…" at bounding box center [661, 178] width 548 height 35
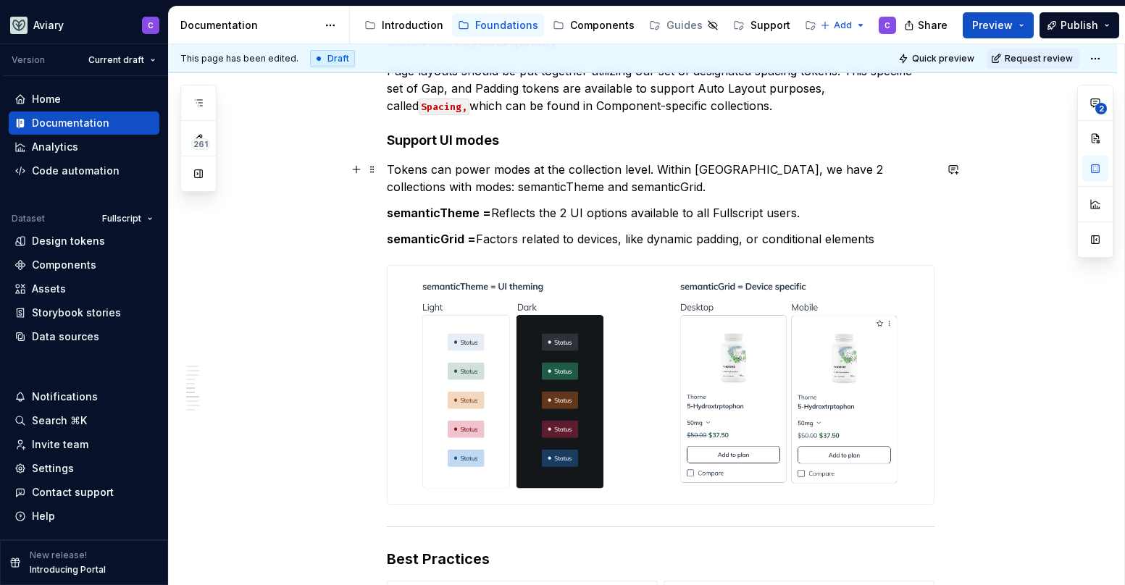
scroll to position [0, 0]
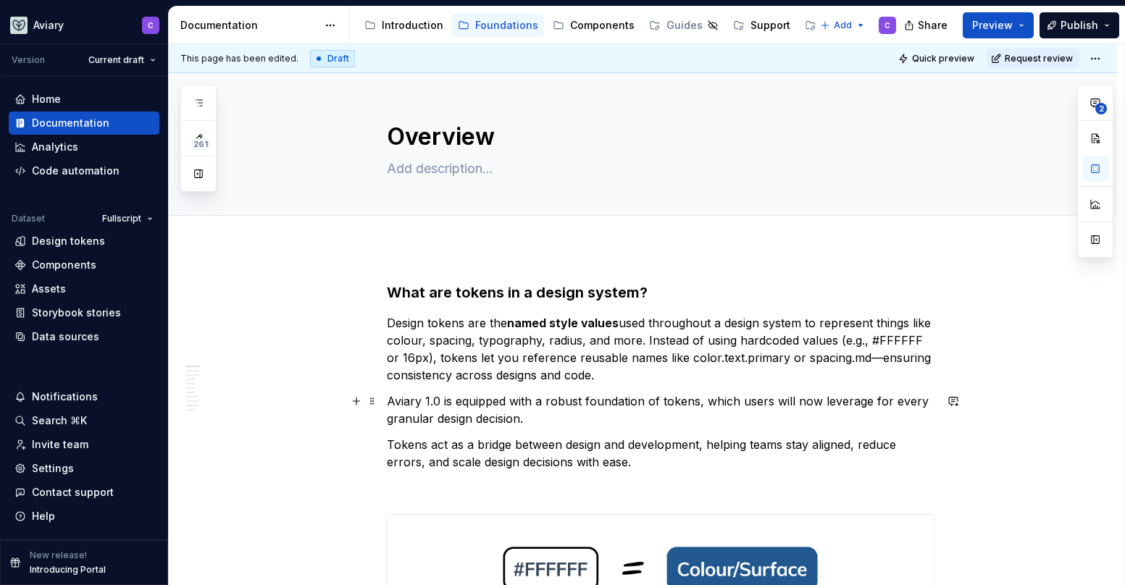
drag, startPoint x: 386, startPoint y: 294, endPoint x: 488, endPoint y: 333, distance: 109.4
drag, startPoint x: 389, startPoint y: 290, endPoint x: 432, endPoint y: 314, distance: 49.3
drag, startPoint x: 386, startPoint y: 288, endPoint x: 456, endPoint y: 350, distance: 93.4
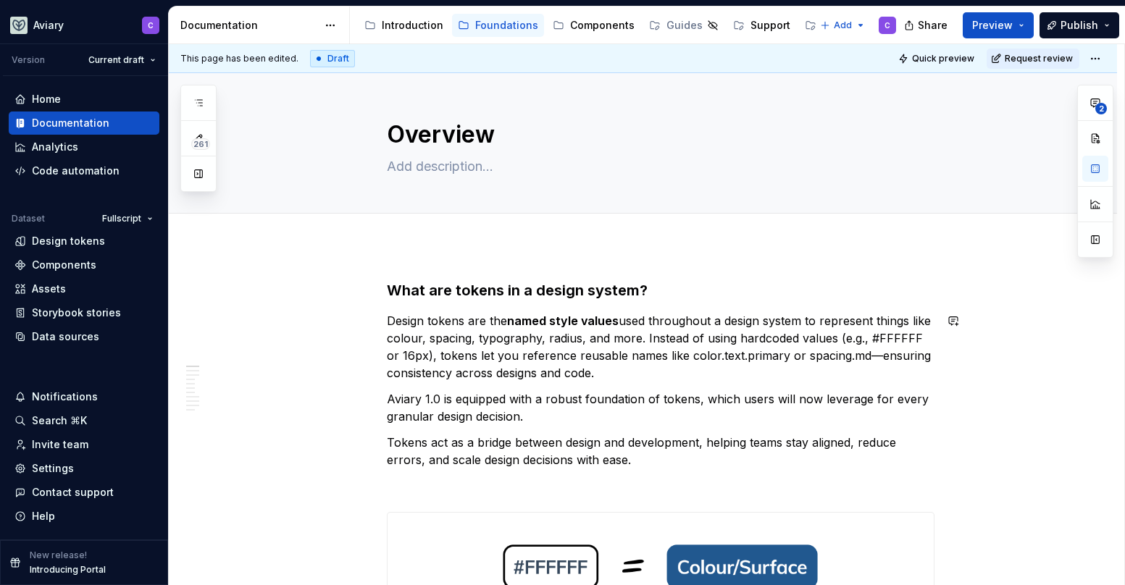
scroll to position [3, 0]
click at [389, 288] on strong "What are tokens in a design system?" at bounding box center [517, 289] width 261 height 17
click at [388, 288] on strong "What are tokens in a design system?" at bounding box center [517, 289] width 261 height 17
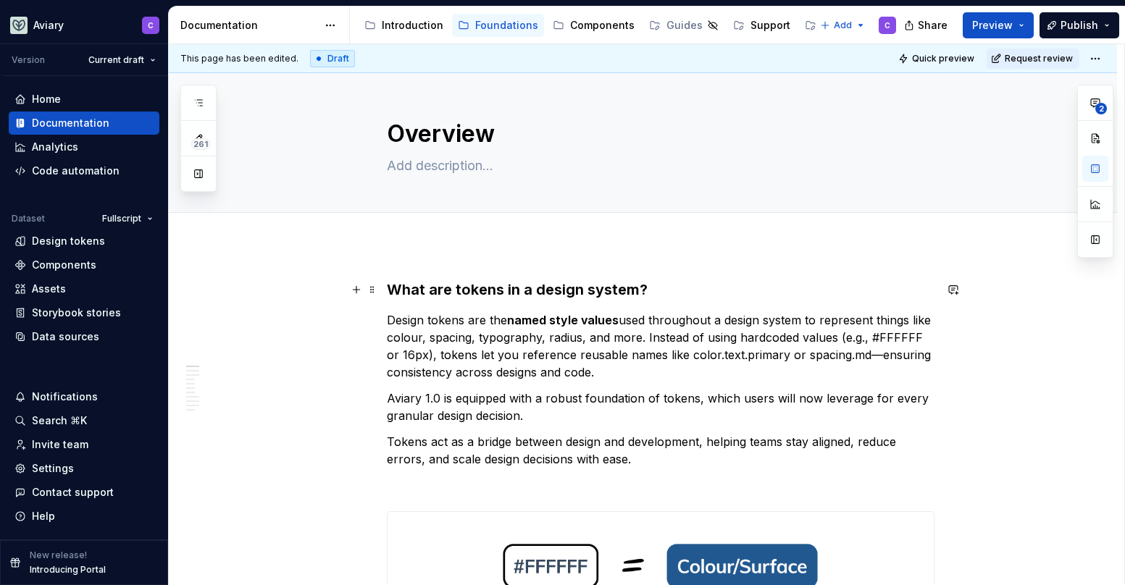
click at [388, 288] on strong "What are tokens in a design system?" at bounding box center [517, 289] width 261 height 17
click at [389, 288] on strong "What are tokens in a design system?" at bounding box center [517, 289] width 261 height 17
drag, startPoint x: 389, startPoint y: 289, endPoint x: 704, endPoint y: 346, distance: 320.1
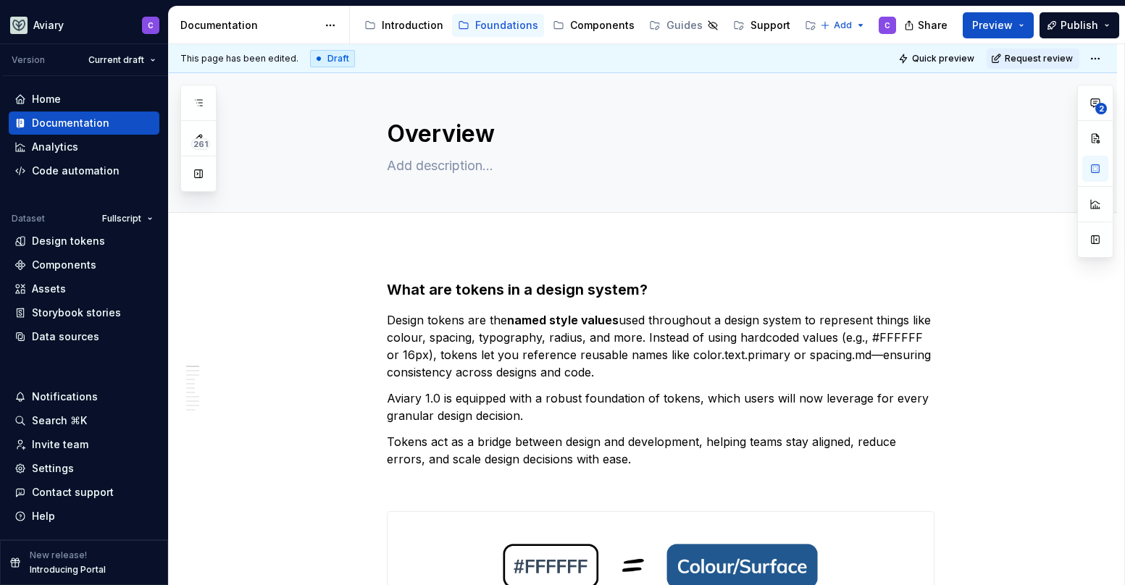
type textarea "*"
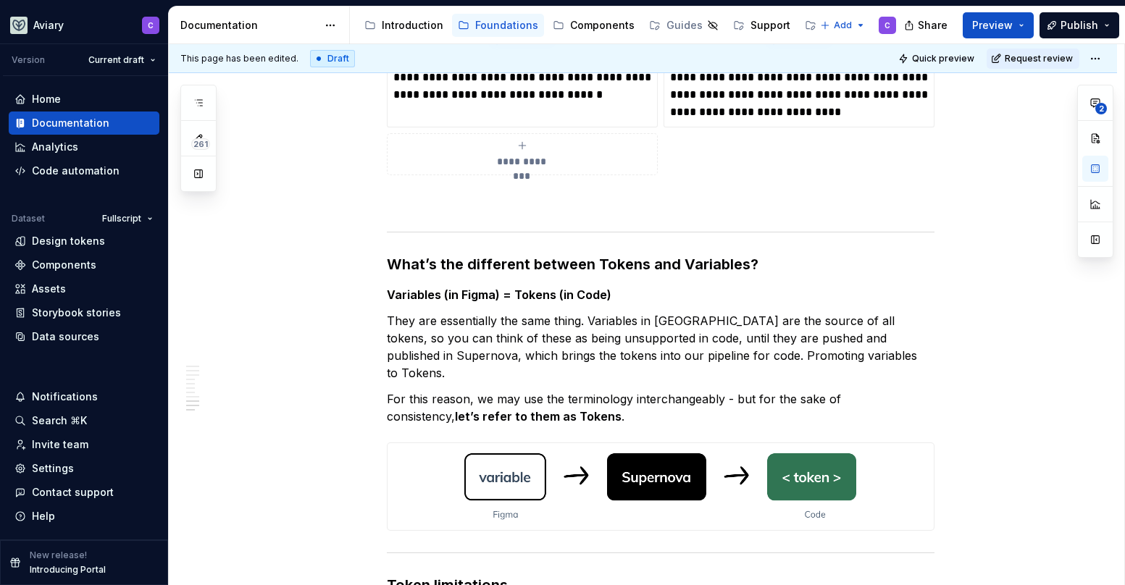
scroll to position [2338, 0]
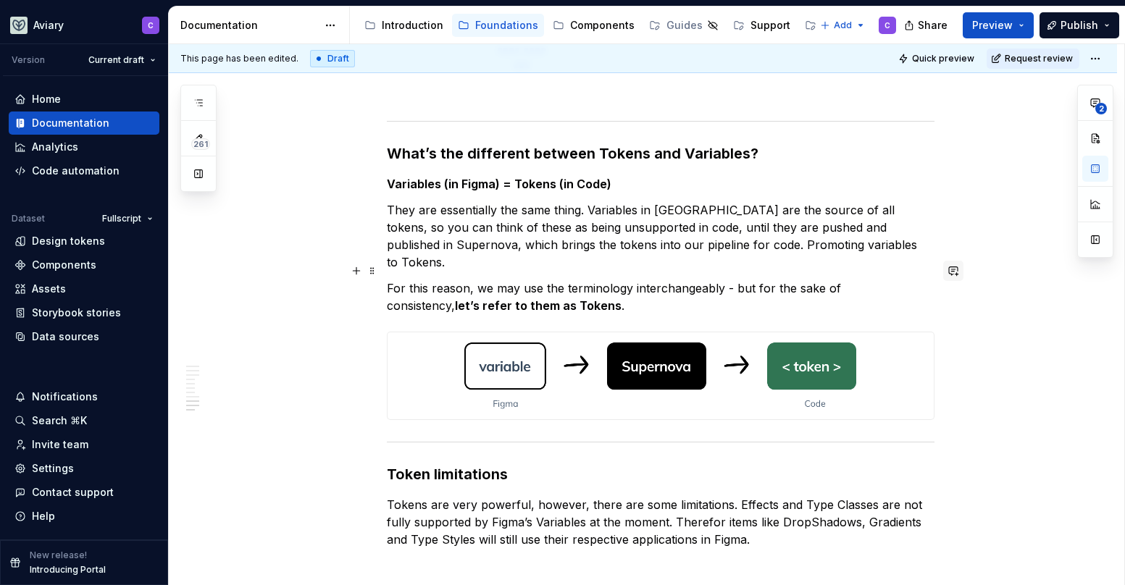
click at [958, 272] on button "button" at bounding box center [953, 271] width 20 height 20
click at [874, 292] on p "**********" at bounding box center [846, 296] width 213 height 15
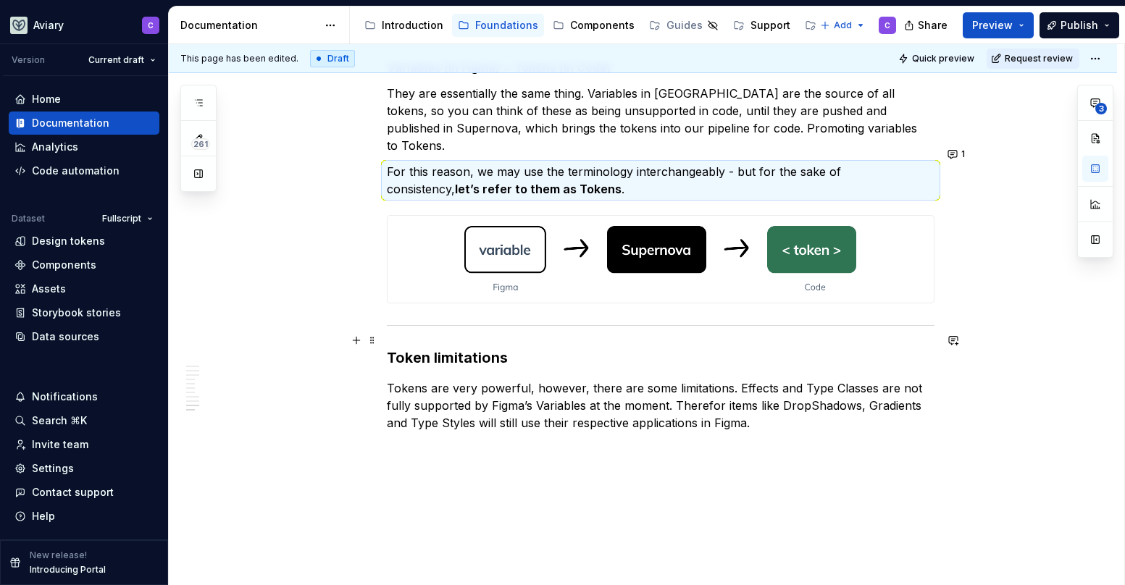
scroll to position [2456, 0]
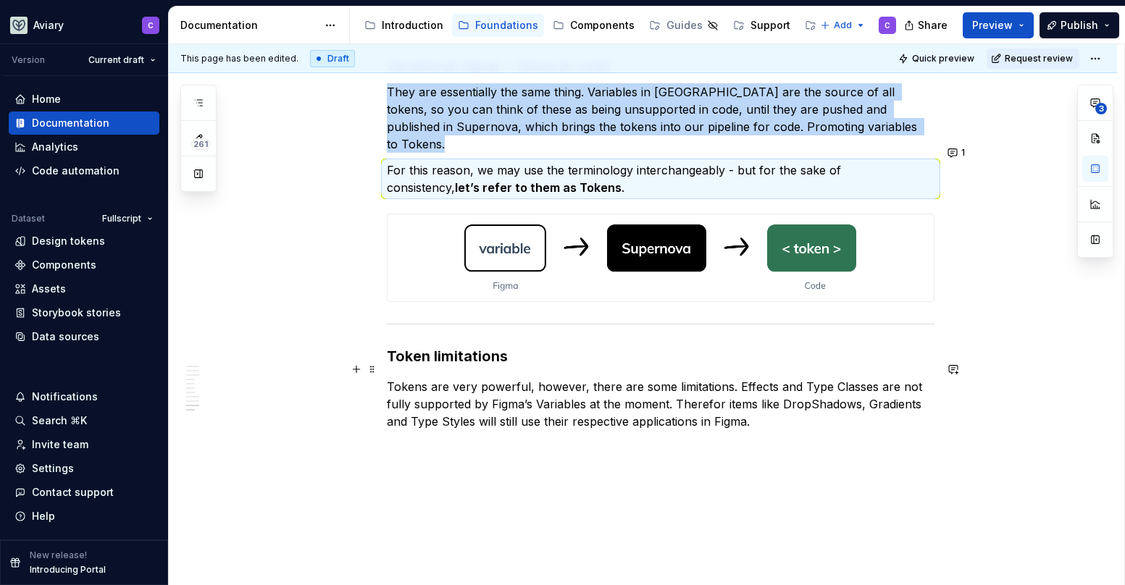
click at [730, 378] on p "Tokens are very powerful, however, there are some limitations. Effects and Type…" at bounding box center [661, 404] width 548 height 52
click at [734, 378] on p "Tokens are very powerful, however, there are some limitations. Effects and Type…" at bounding box center [661, 404] width 548 height 52
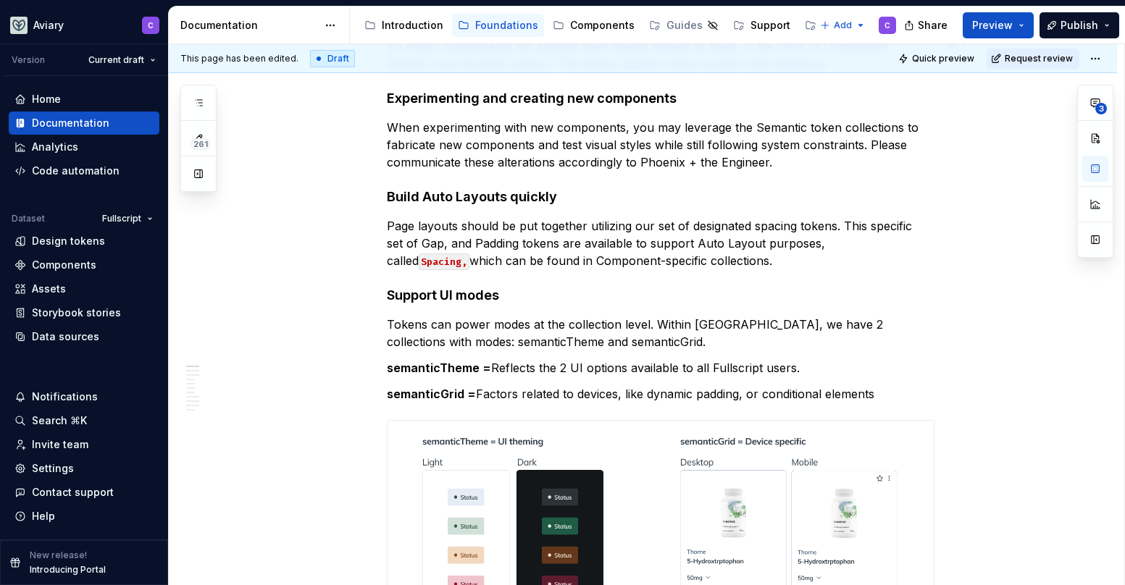
scroll to position [0, 0]
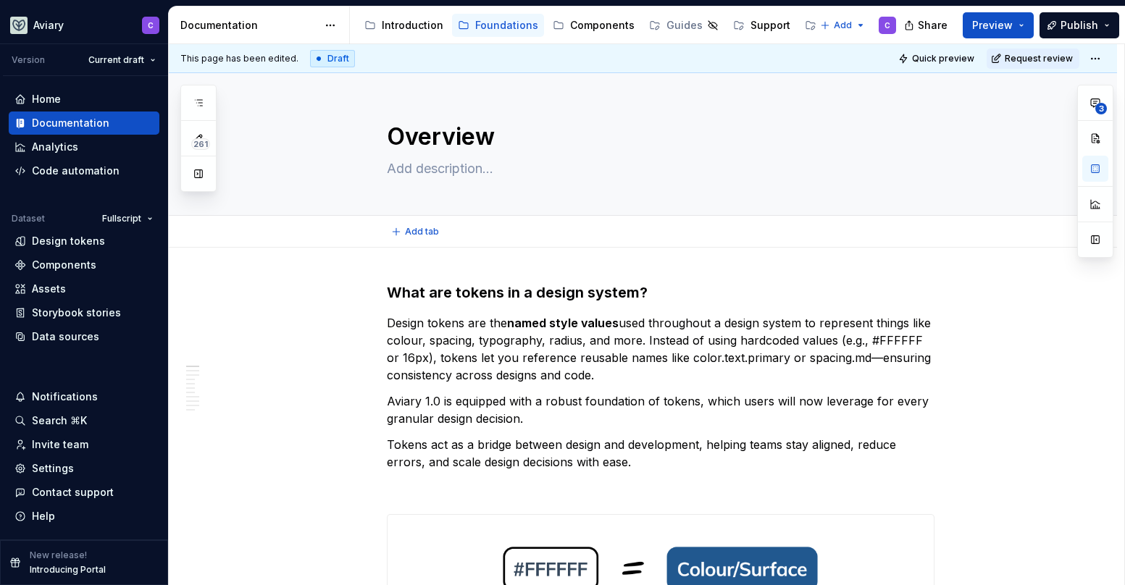
type textarea "*"
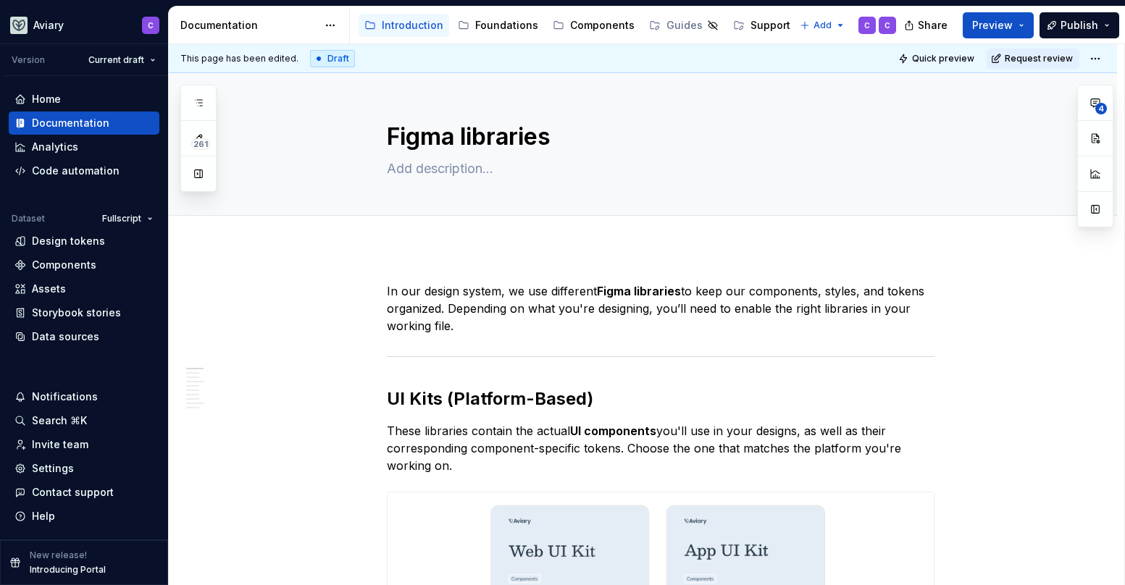
type textarea "*"
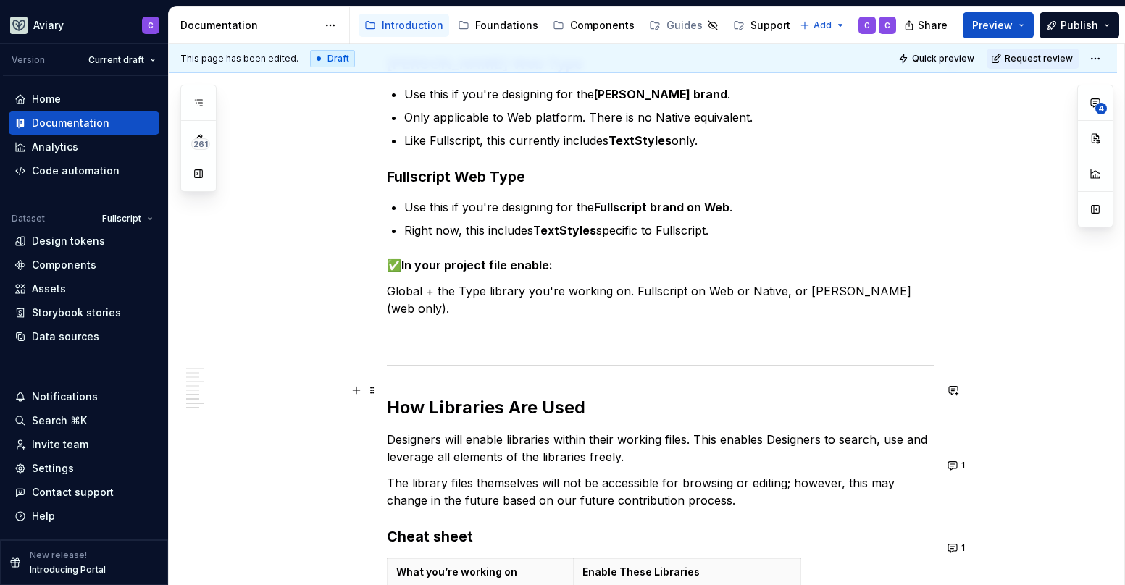
scroll to position [2151, 0]
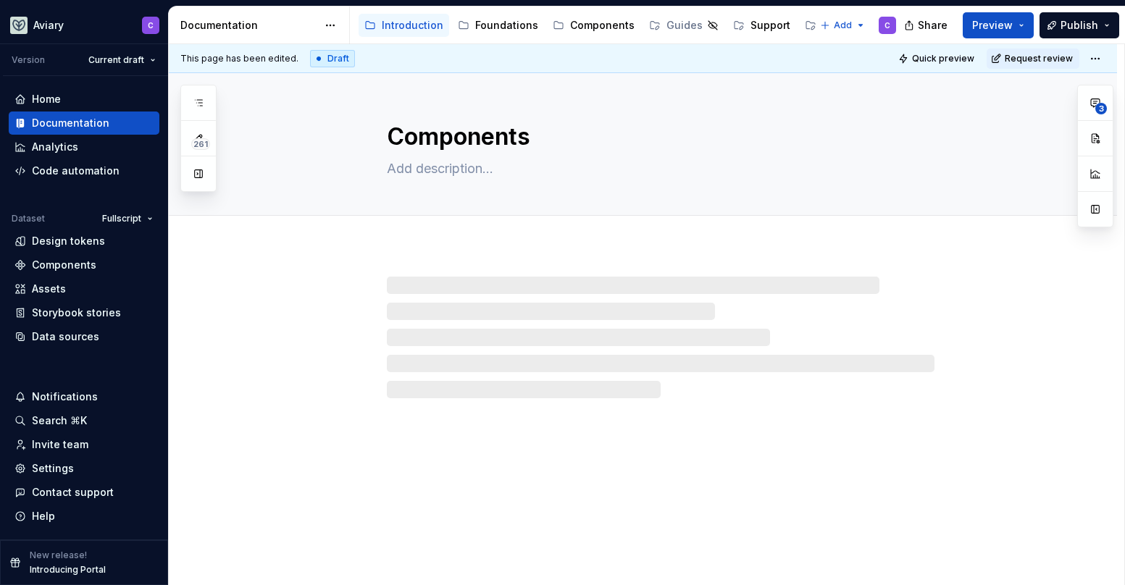
type textarea "*"
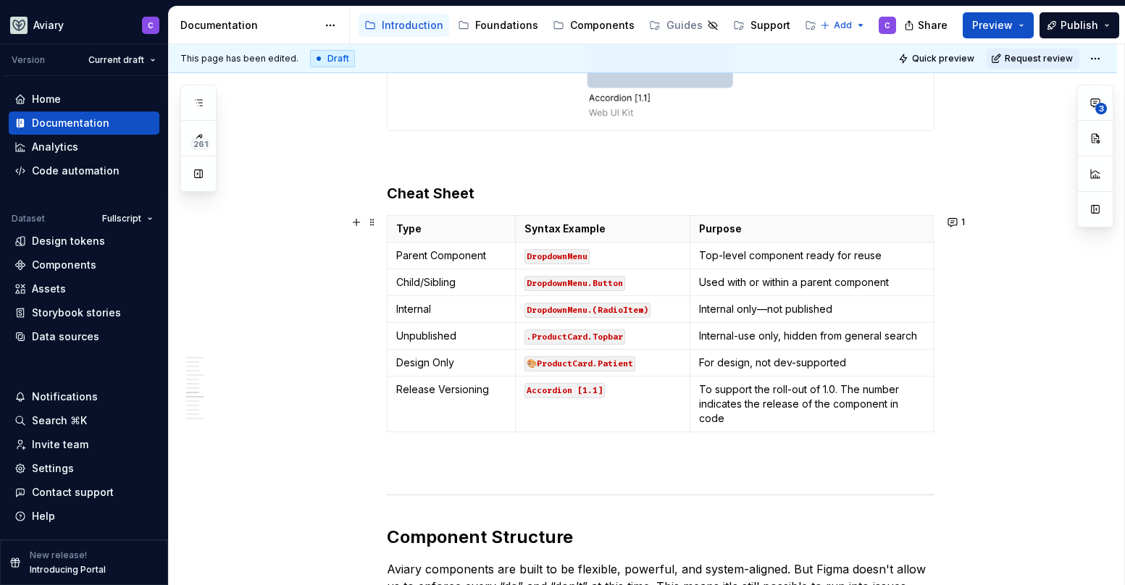
scroll to position [2549, 0]
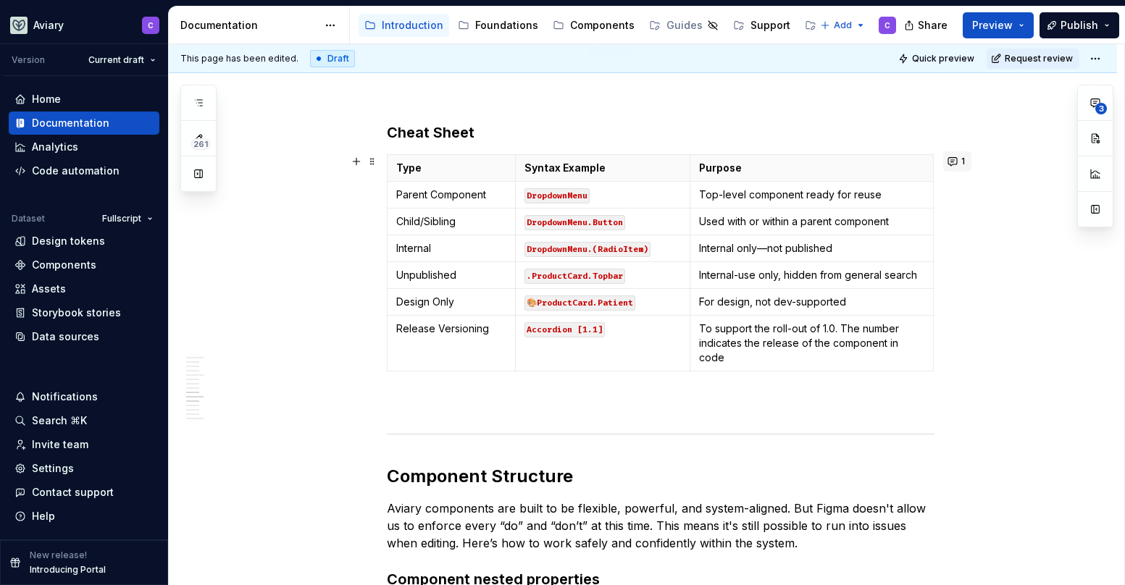
click at [965, 163] on button "1" at bounding box center [957, 161] width 28 height 20
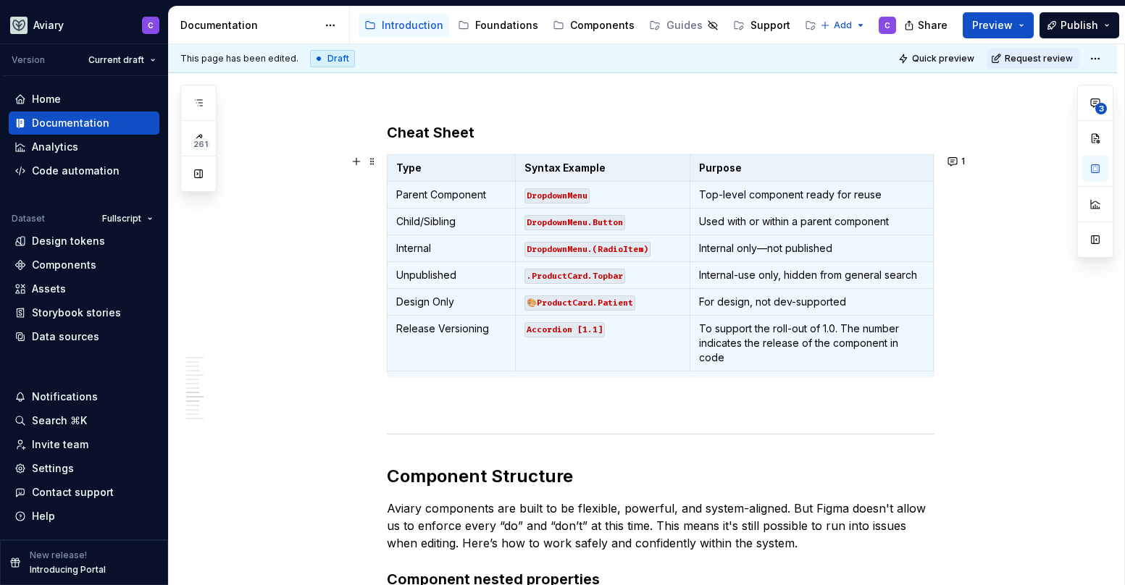
click at [1032, 371] on div "Aviary components are built to be scalable, discoverable, and easy to use. To e…" at bounding box center [643, 17] width 948 height 4636
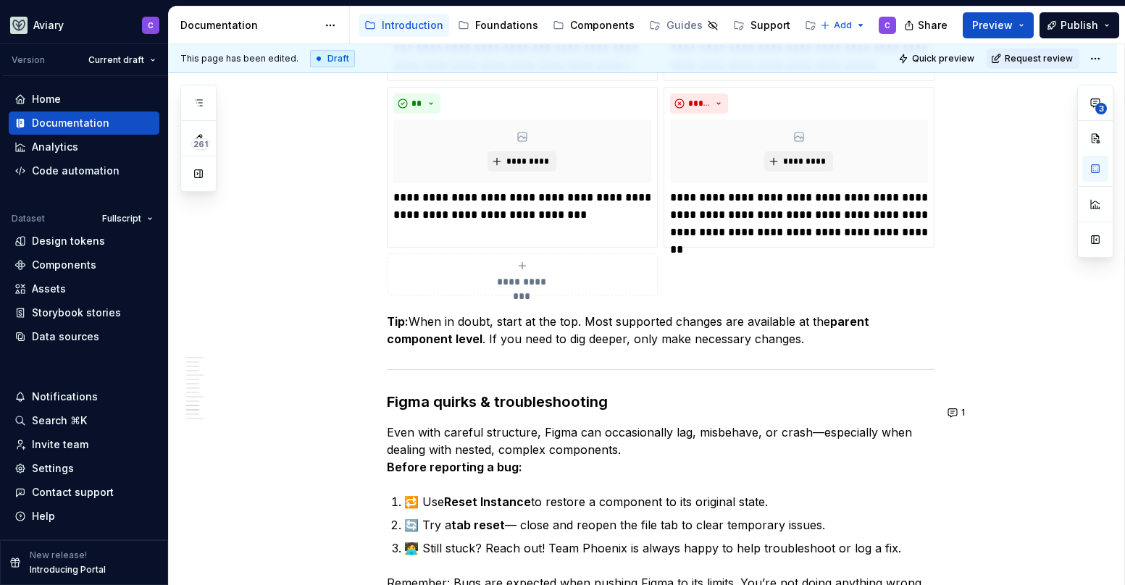
scroll to position [3384, 0]
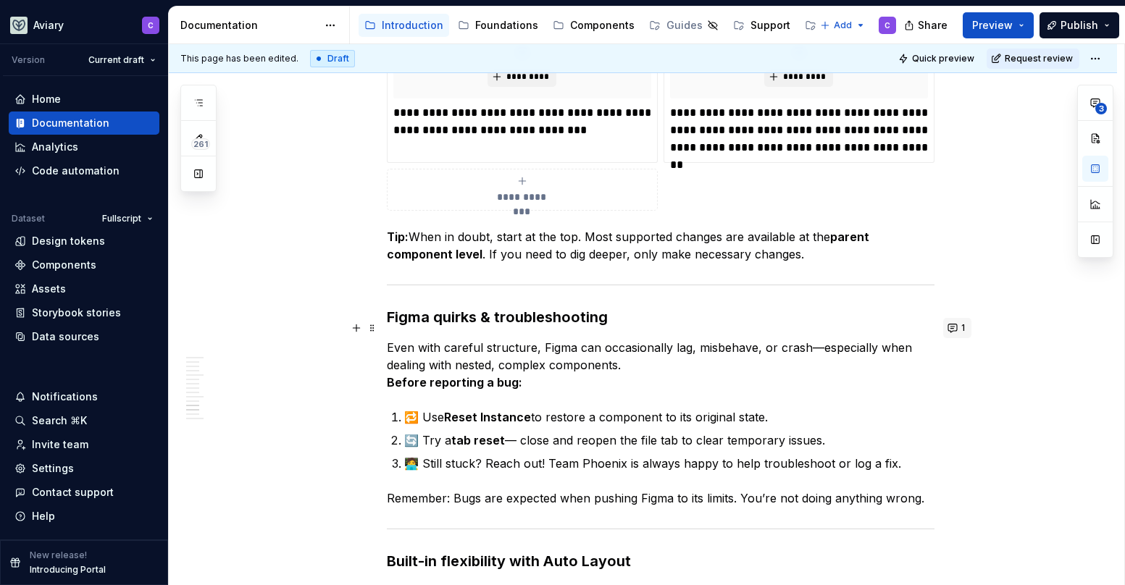
click at [953, 328] on button "1" at bounding box center [957, 328] width 28 height 20
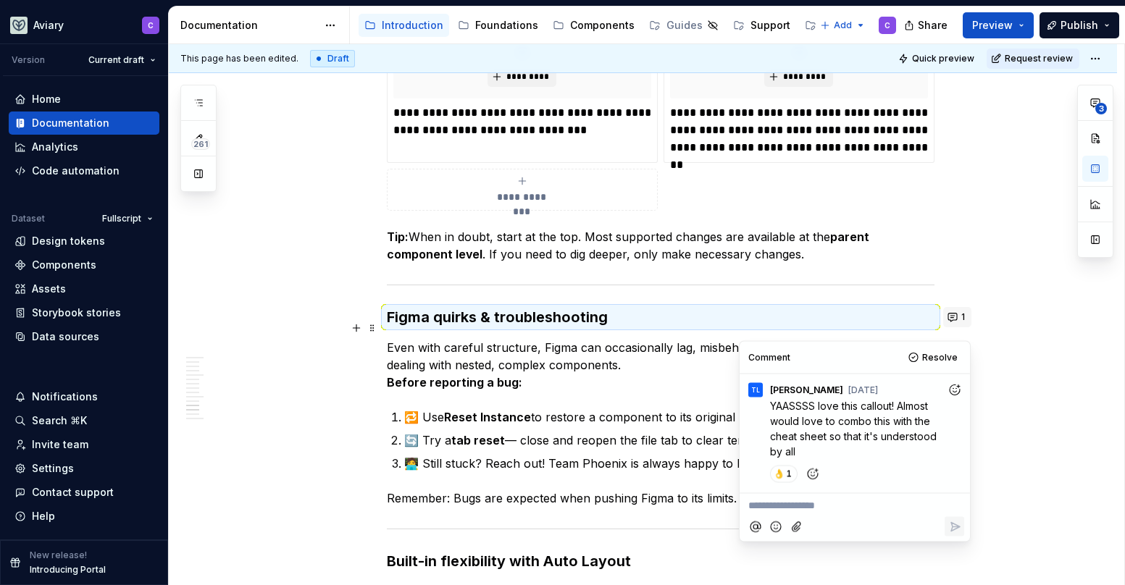
scroll to position [3374, 0]
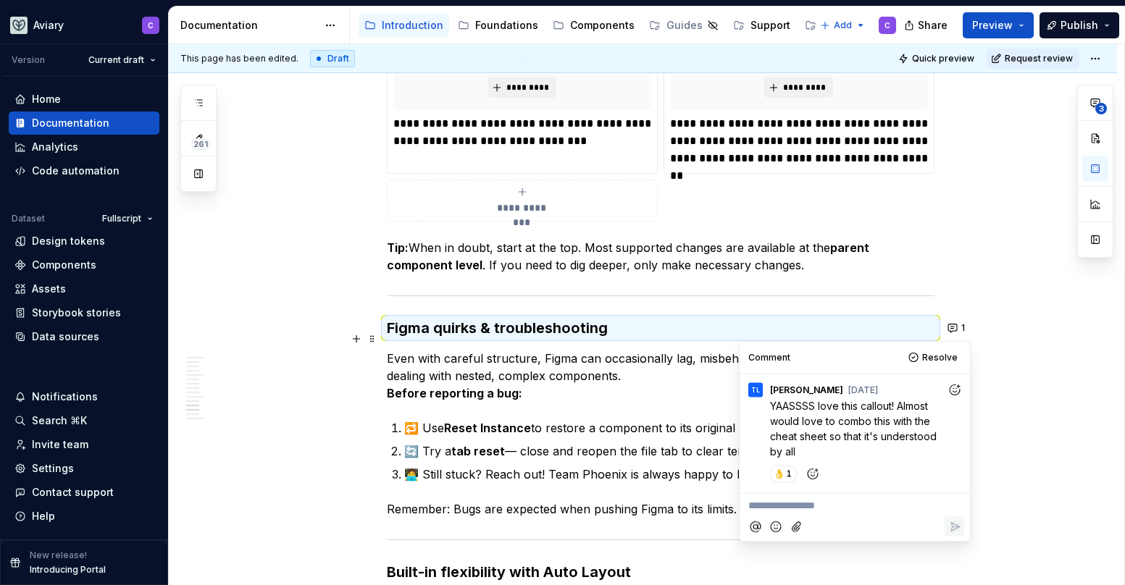
click at [844, 512] on p "**********" at bounding box center [854, 505] width 213 height 15
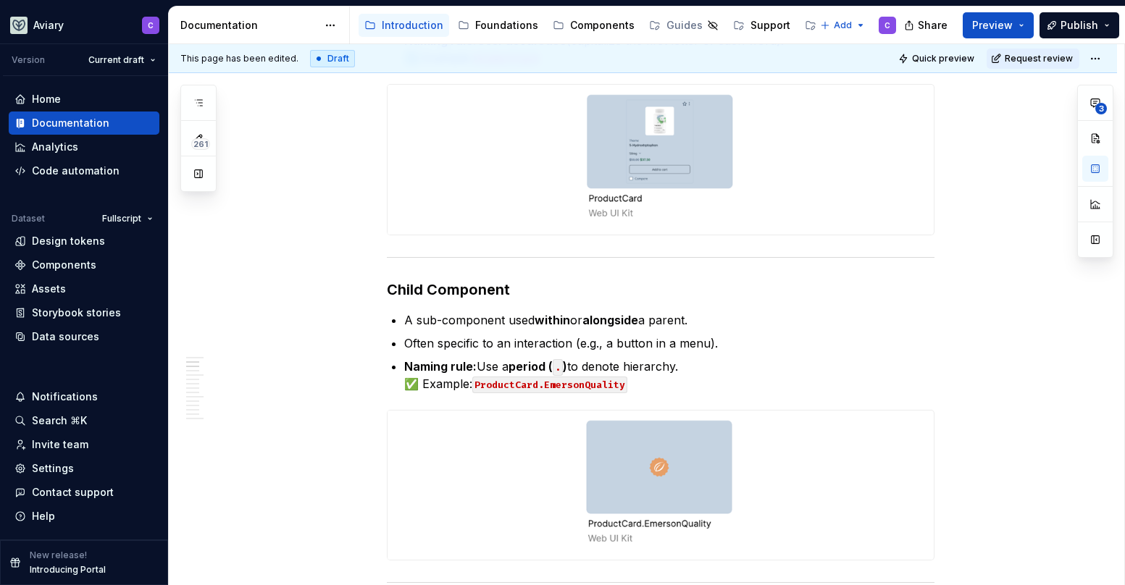
scroll to position [0, 0]
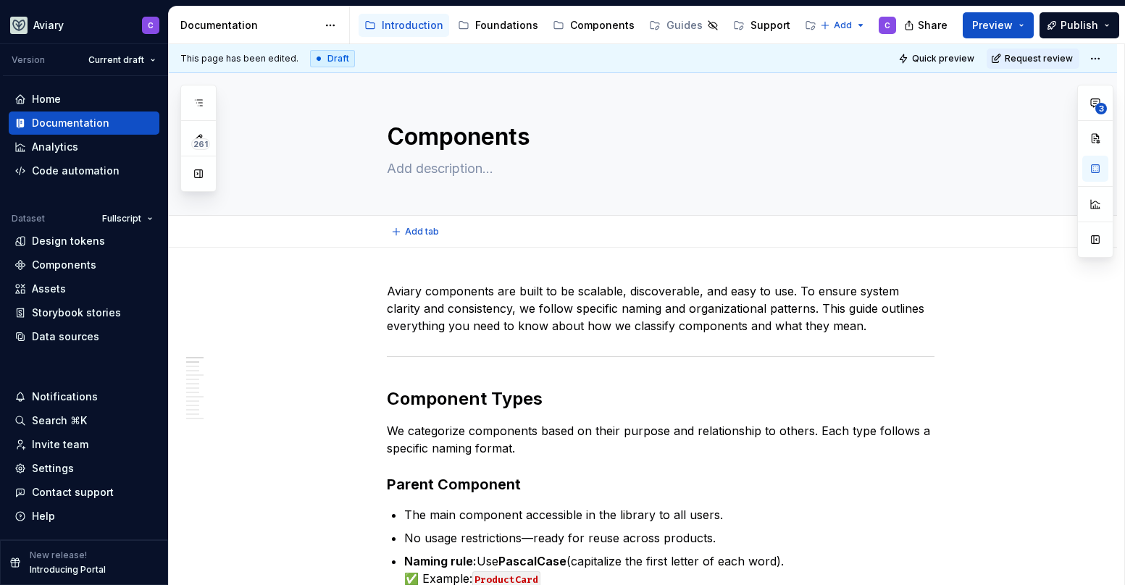
type textarea "*"
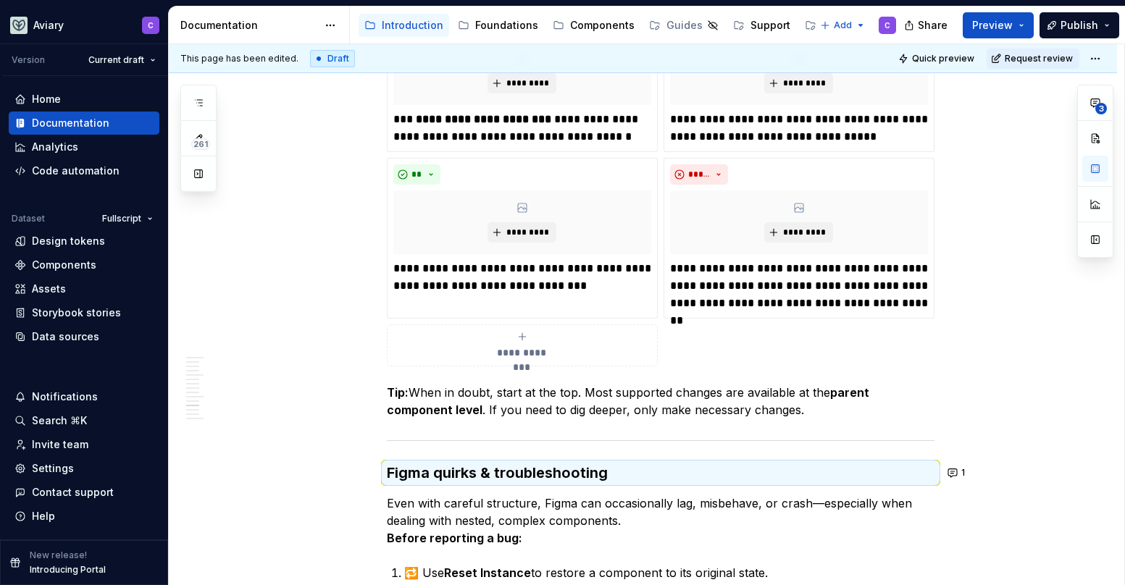
scroll to position [3253, 0]
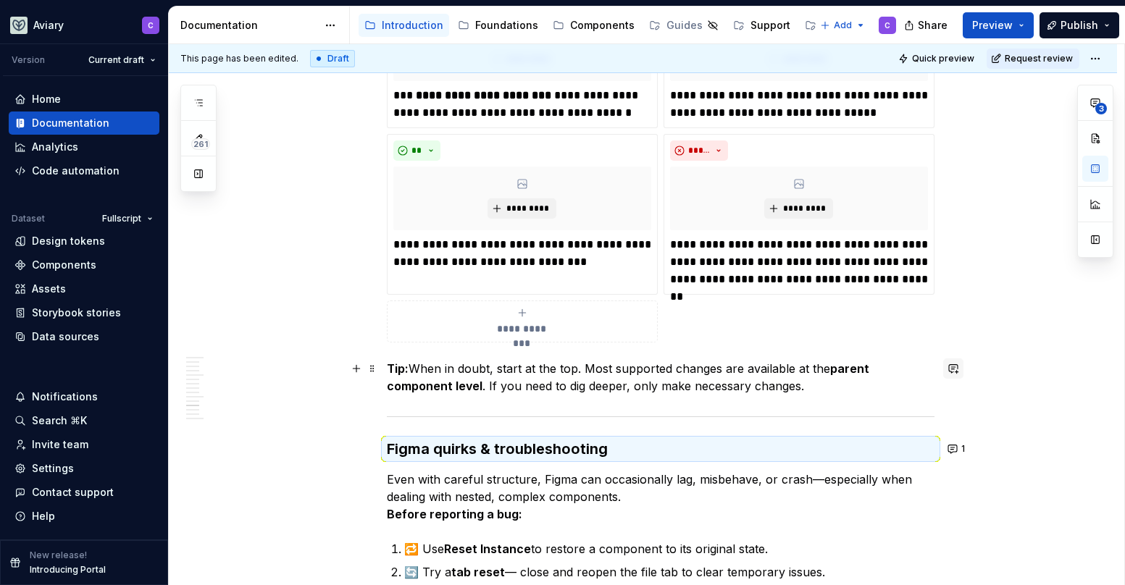
click at [955, 364] on button "button" at bounding box center [953, 369] width 20 height 20
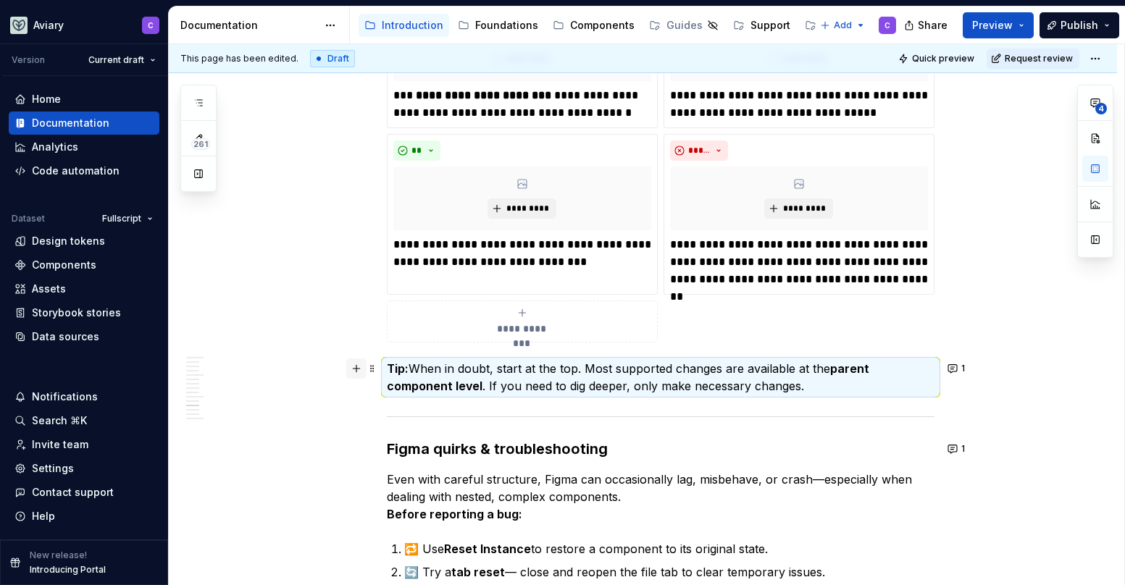
click at [351, 366] on button "button" at bounding box center [356, 369] width 20 height 20
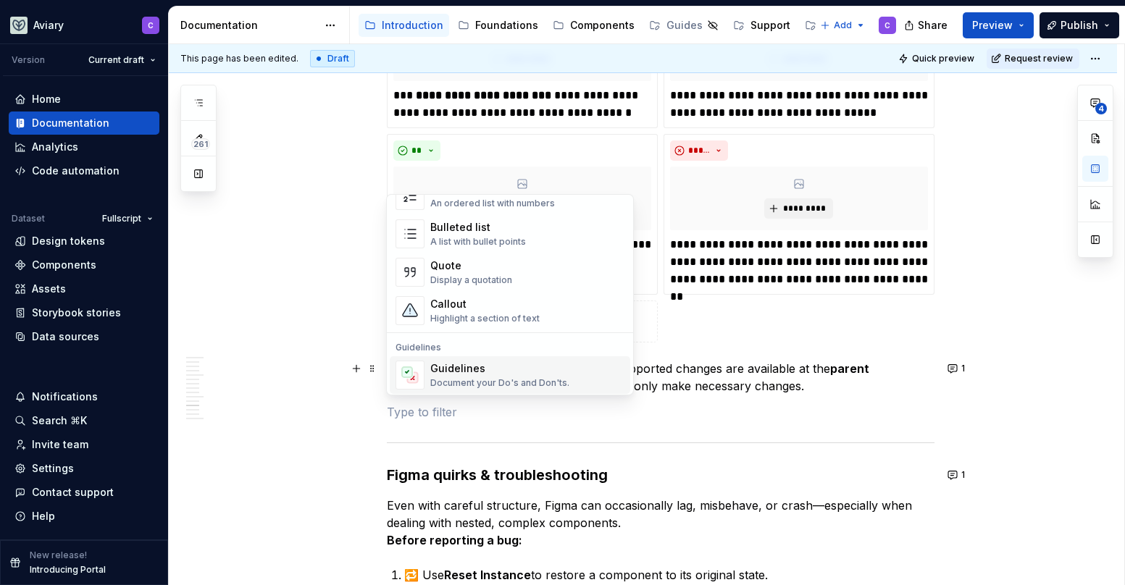
scroll to position [320, 0]
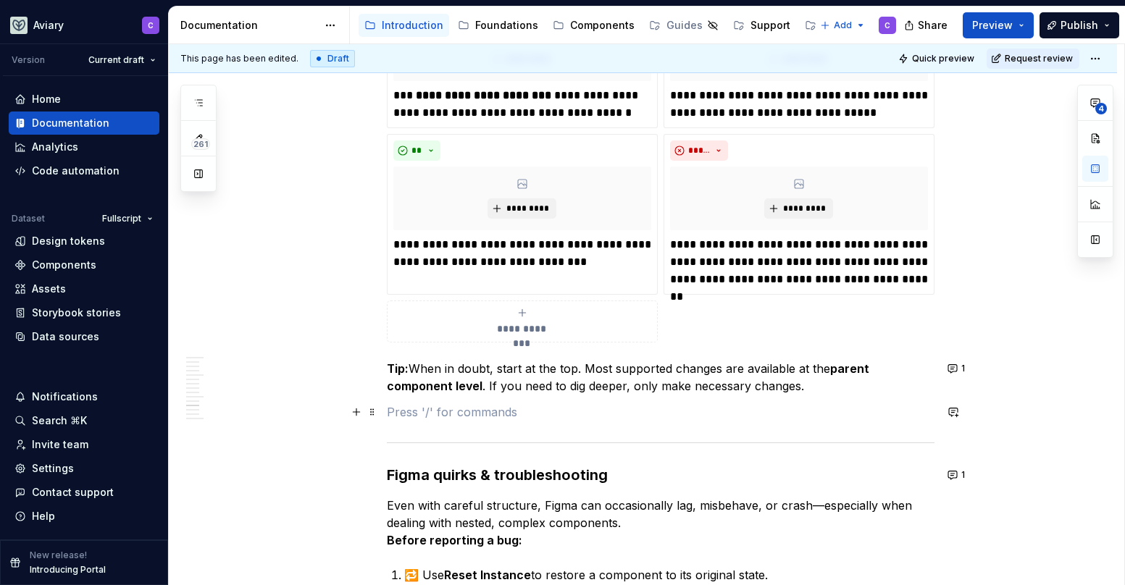
click at [850, 404] on p at bounding box center [661, 411] width 548 height 17
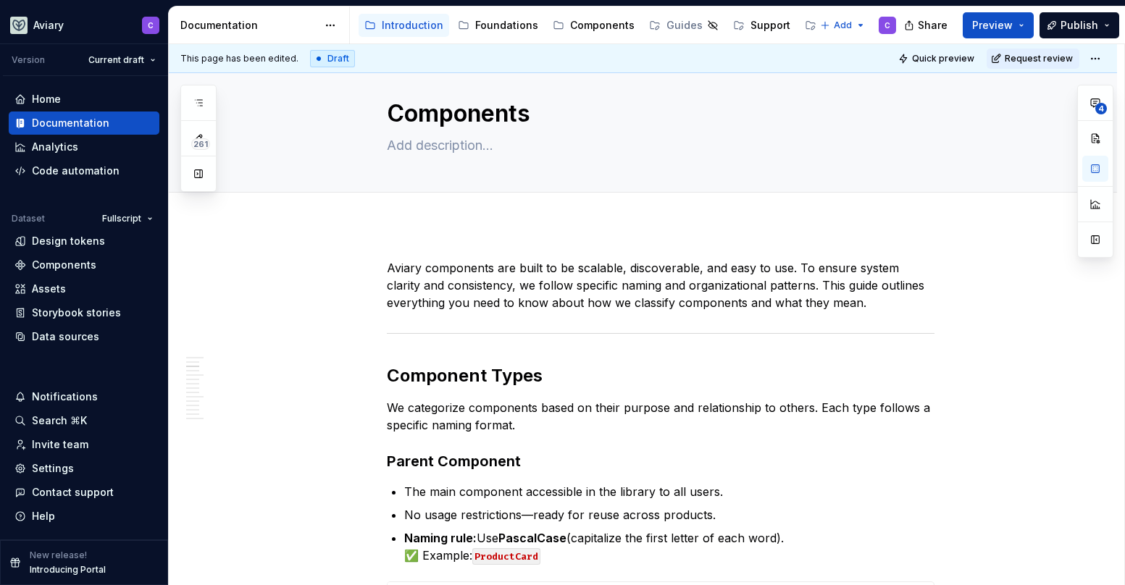
scroll to position [0, 0]
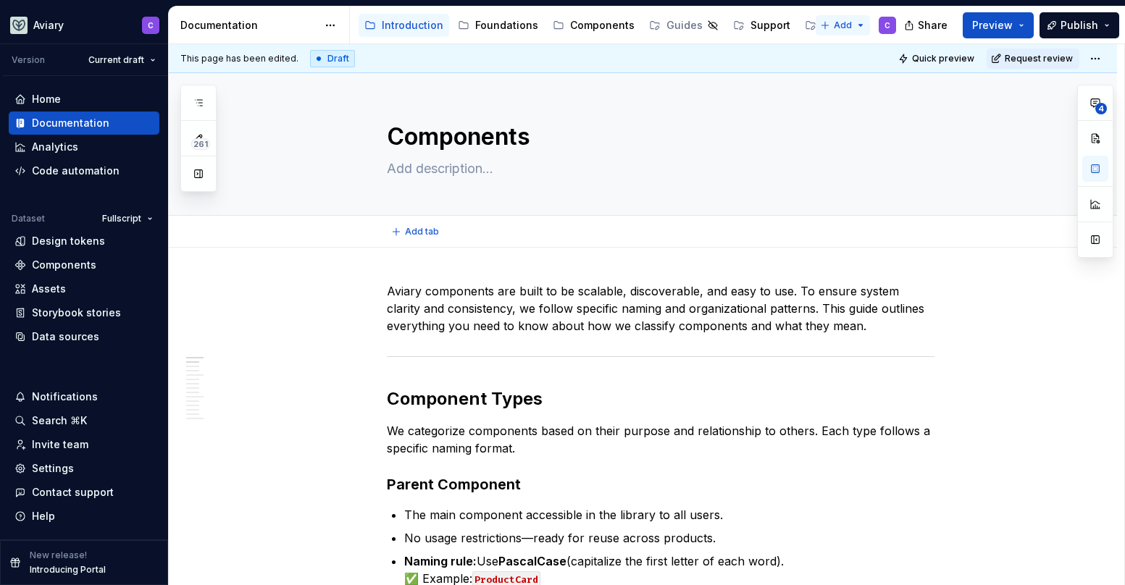
type textarea "*"
